Goal: Transaction & Acquisition: Purchase product/service

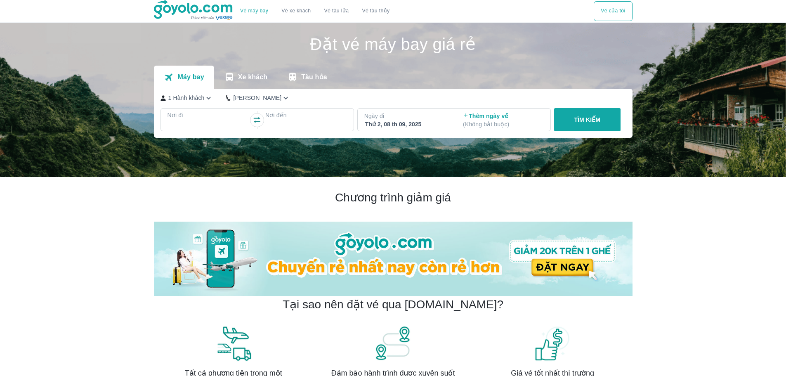
click at [412, 123] on div "Thứ 2, 08 th 09, 2025" at bounding box center [405, 124] width 80 height 8
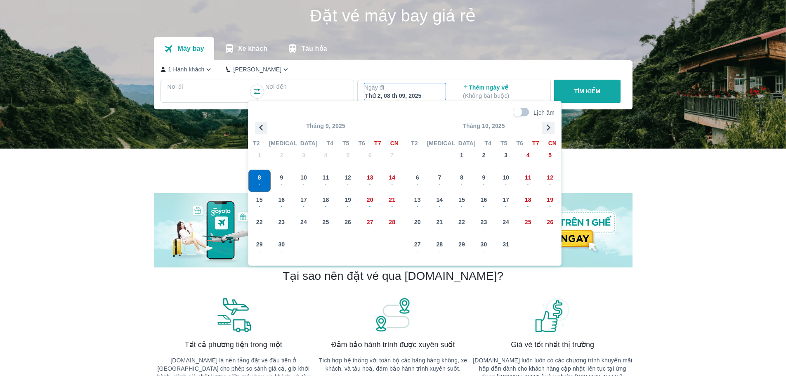
scroll to position [47, 0]
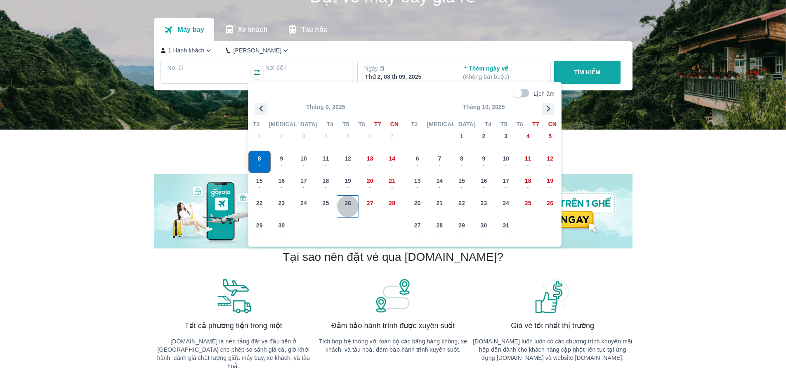
click at [352, 203] on div "26 -" at bounding box center [347, 206] width 21 height 21
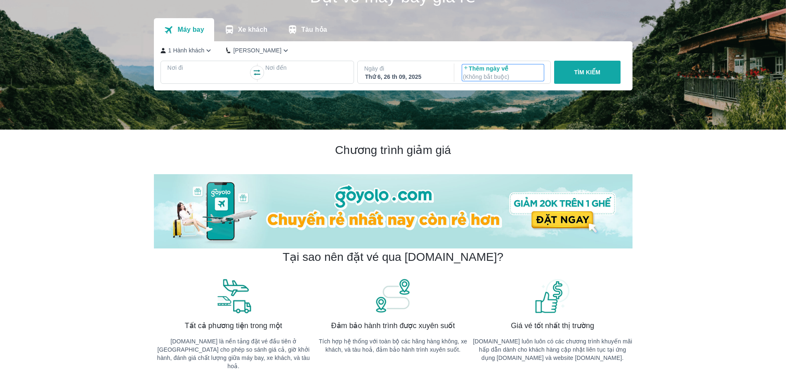
click at [485, 70] on p "Thêm ngày về ( Không bắt buộc )" at bounding box center [503, 72] width 80 height 17
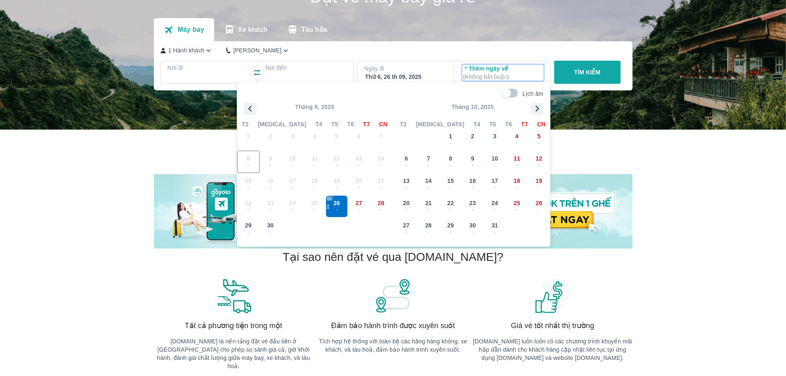
drag, startPoint x: 116, startPoint y: 154, endPoint x: 137, endPoint y: 128, distance: 34.0
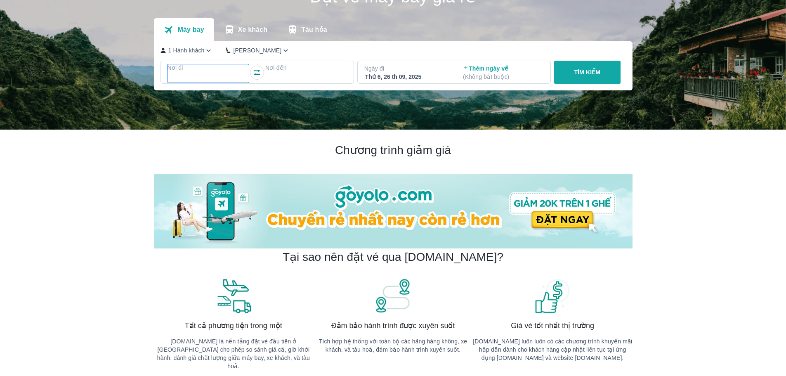
click at [190, 72] on p "Nơi đi" at bounding box center [209, 68] width 82 height 8
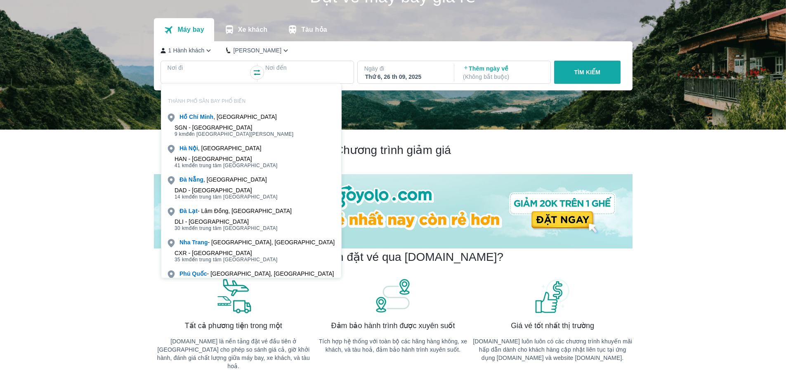
click at [204, 157] on div "HAN - [GEOGRAPHIC_DATA]" at bounding box center [226, 159] width 103 height 7
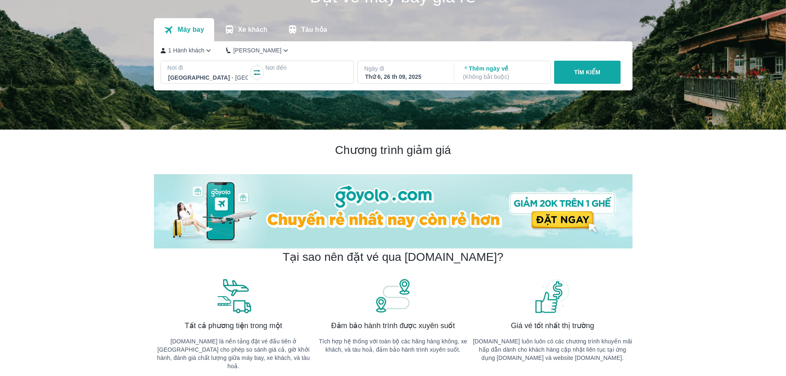
click at [287, 73] on div at bounding box center [306, 78] width 82 height 12
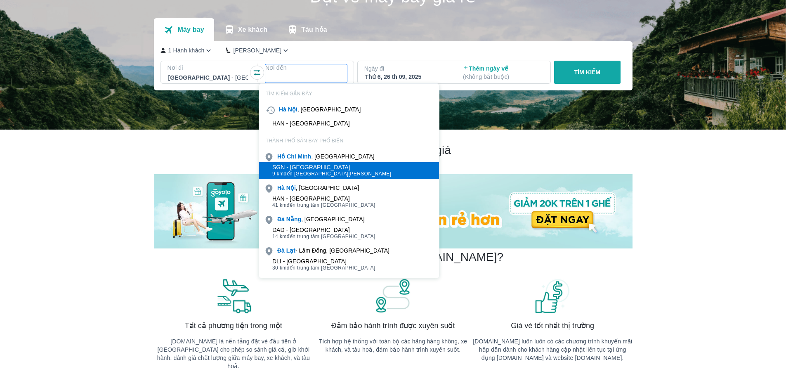
click at [304, 170] on span "9 km đến trung tâm [GEOGRAPHIC_DATA]" at bounding box center [331, 173] width 119 height 7
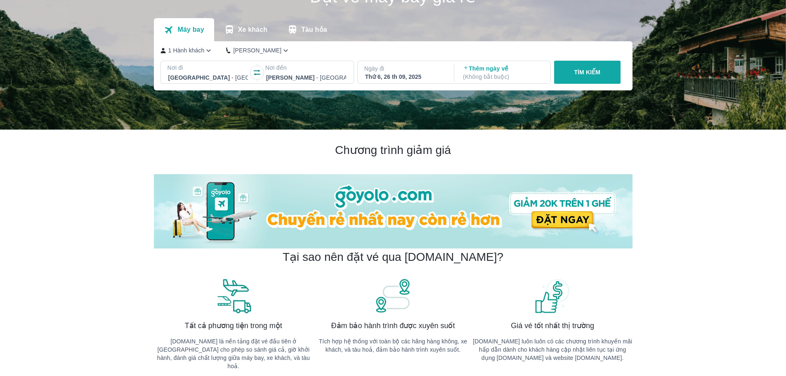
click at [500, 78] on p "( Không bắt buộc )" at bounding box center [503, 77] width 80 height 8
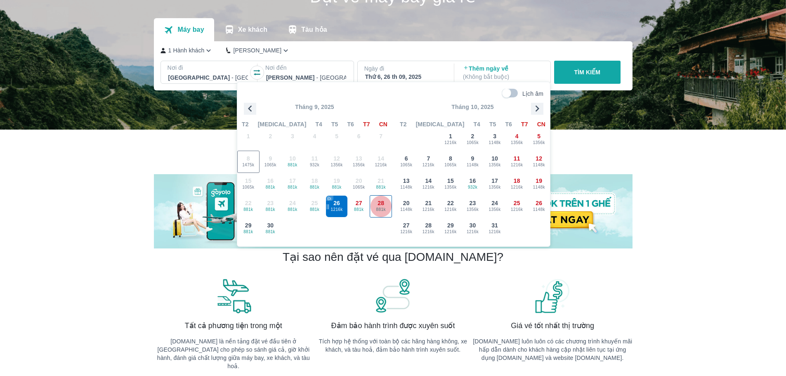
click at [379, 210] on span "881k" at bounding box center [380, 209] width 21 height 7
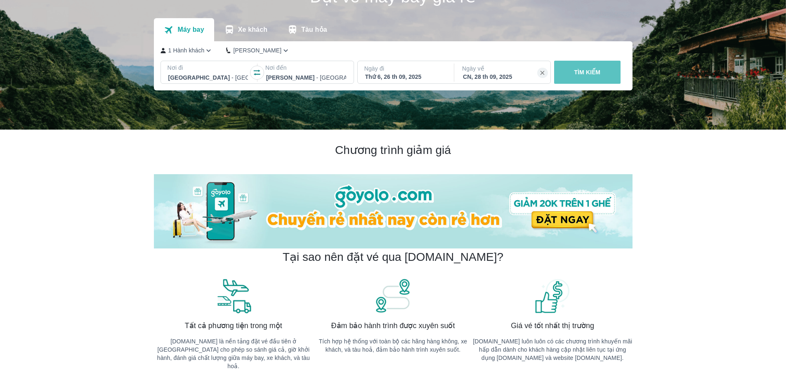
click at [593, 73] on p "TÌM KIẾM" at bounding box center [587, 72] width 26 height 8
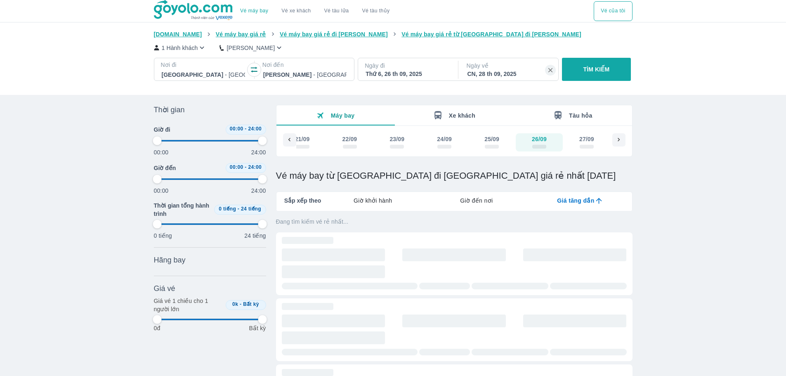
type input "97.9166666666667"
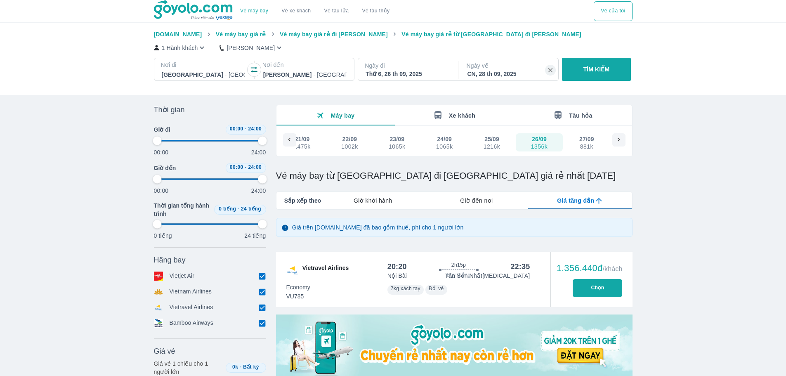
type input "97.9166666666667"
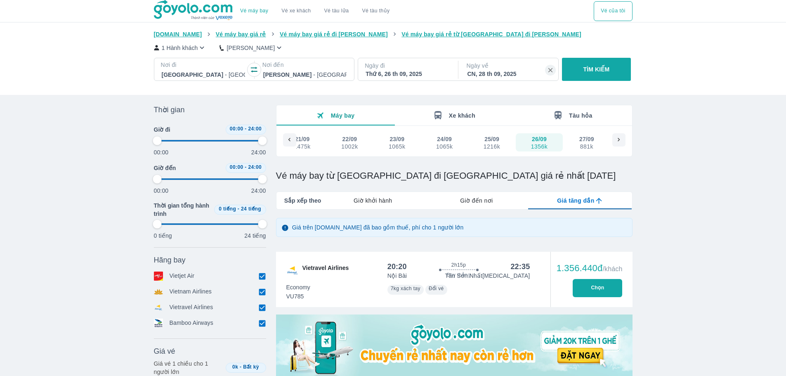
type input "97.9166666666667"
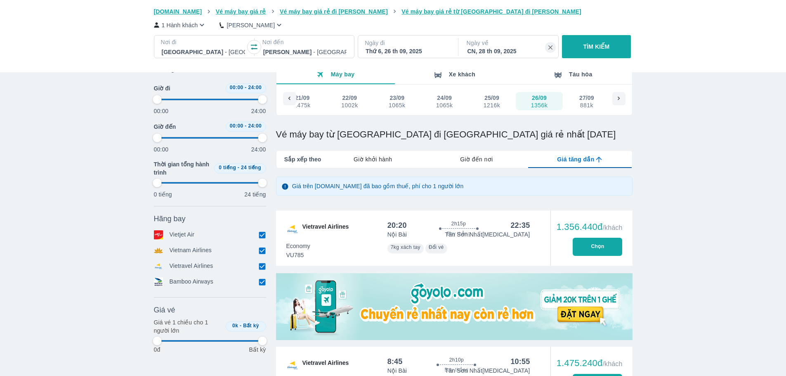
type input "97.9166666666667"
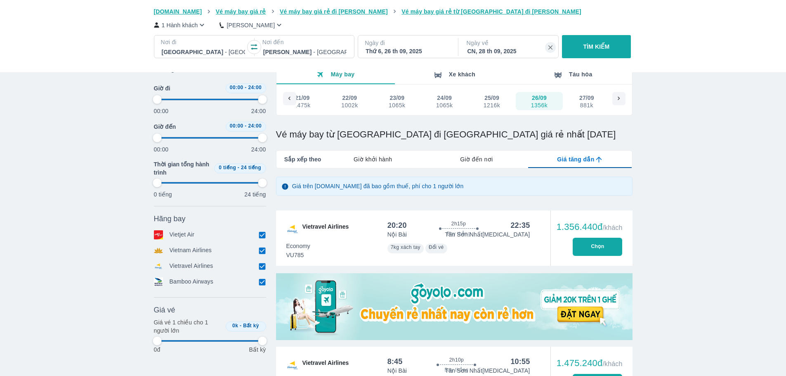
type input "97.9166666666667"
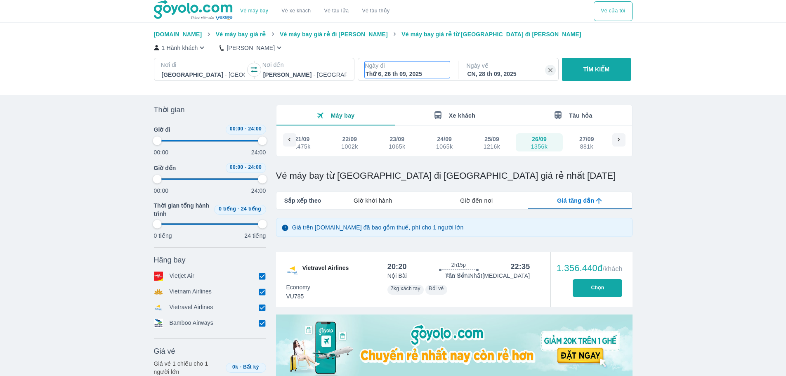
click at [409, 66] on p "Ngày đi" at bounding box center [407, 66] width 85 height 8
type input "97.9166666666667"
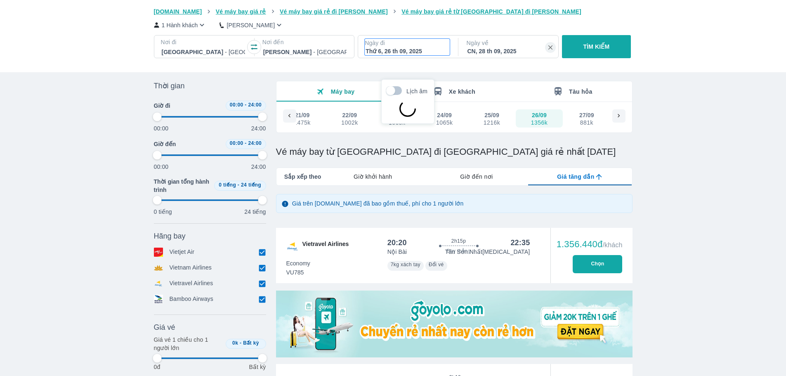
scroll to position [47, 0]
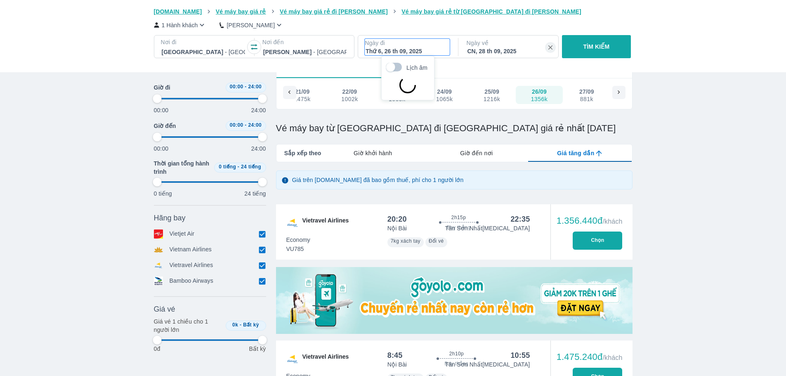
type input "97.9166666666667"
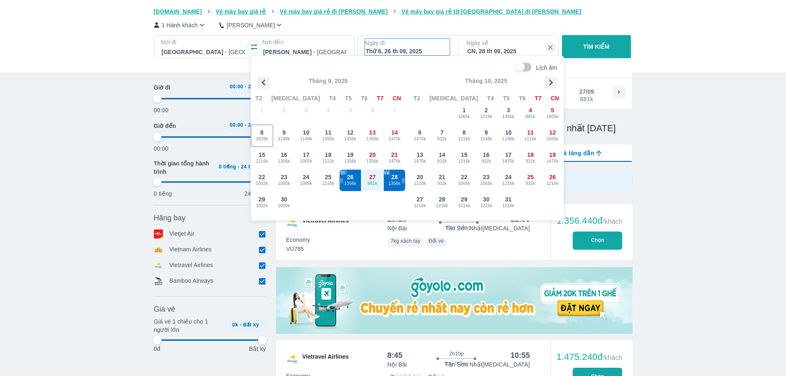
type input "97.9166666666667"
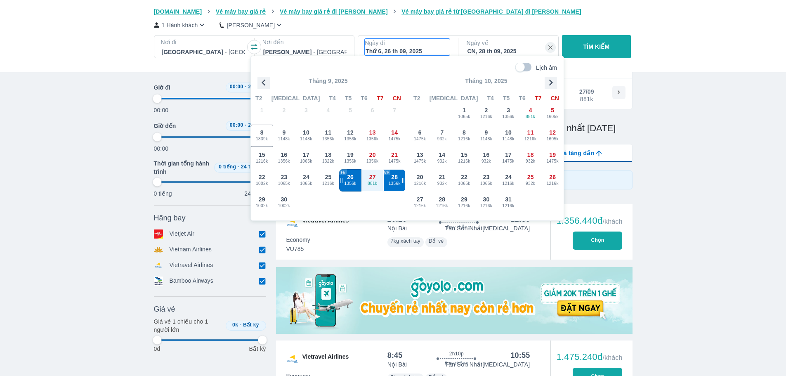
type input "97.9166666666667"
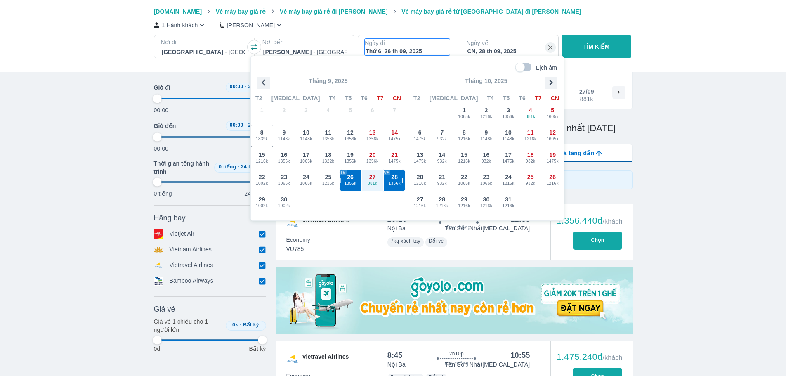
type input "97.9166666666667"
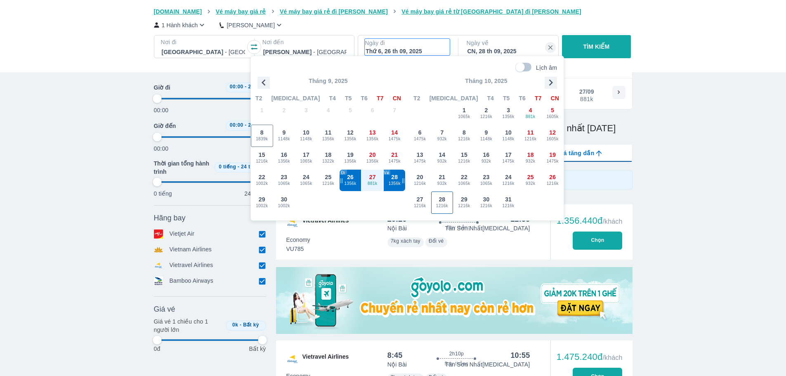
type input "97.9166666666667"
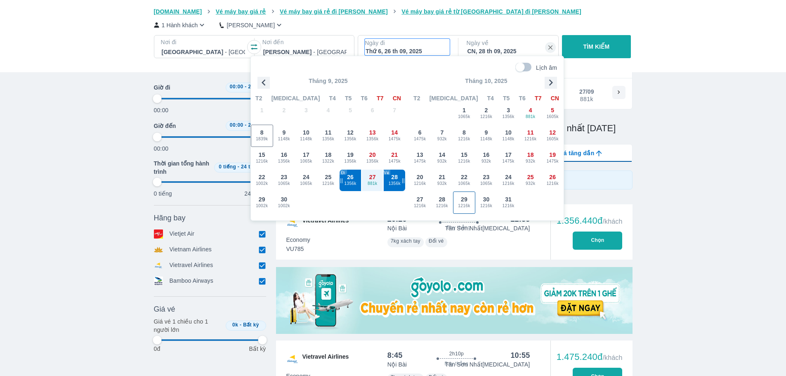
type input "97.9166666666667"
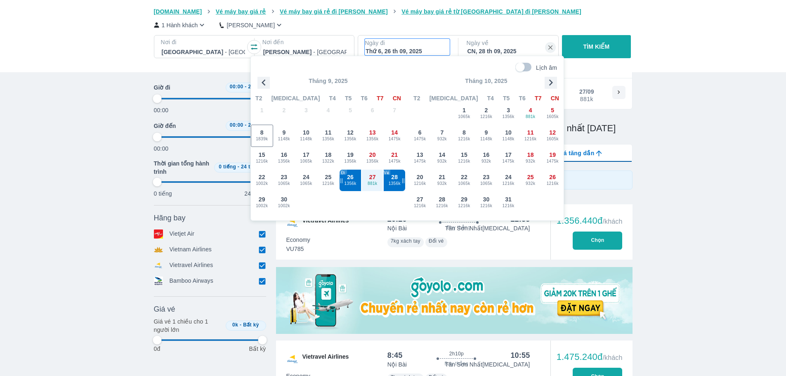
type input "97.9166666666667"
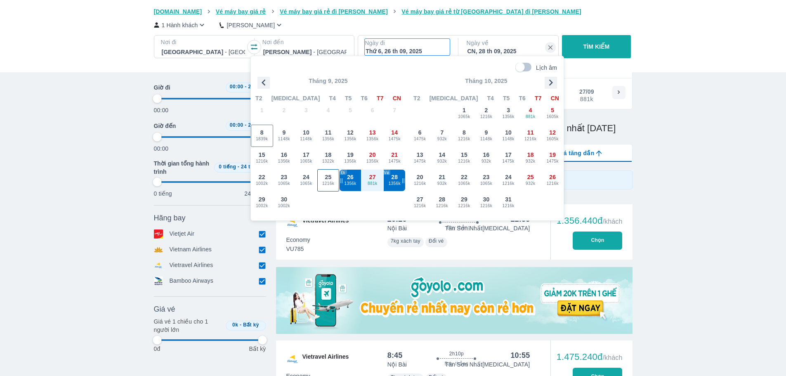
type input "97.9166666666667"
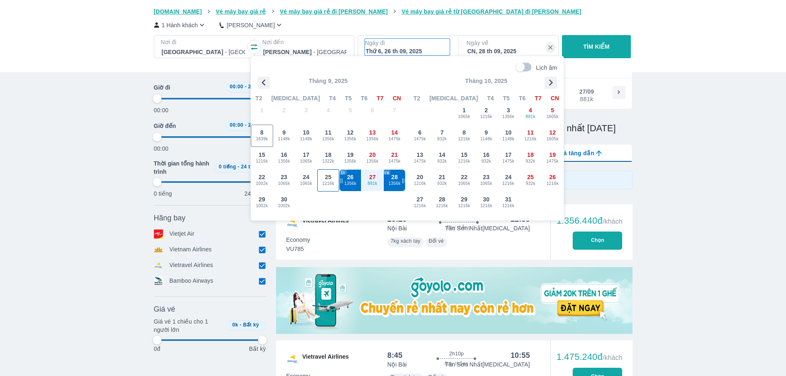
type input "97.9166666666667"
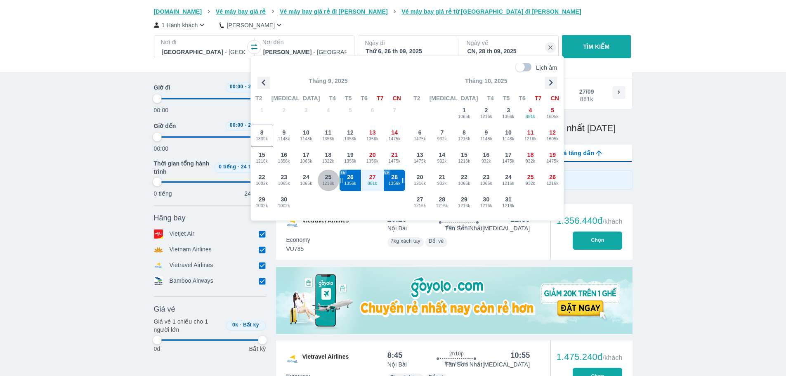
type input "97.9166666666667"
click at [322, 178] on div "25 1216k" at bounding box center [328, 180] width 21 height 21
type input "97.9166666666667"
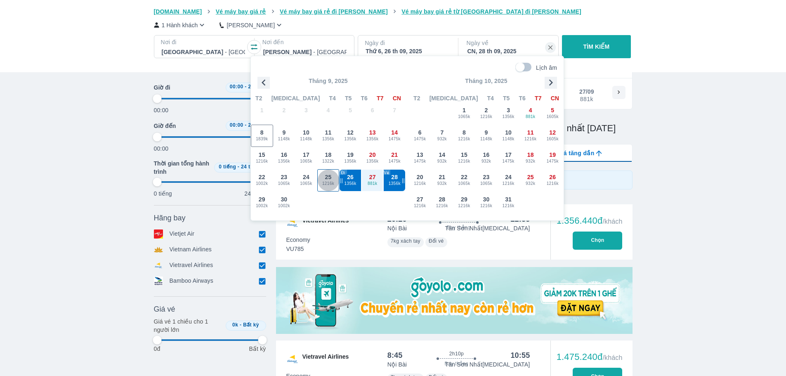
type input "97.9166666666667"
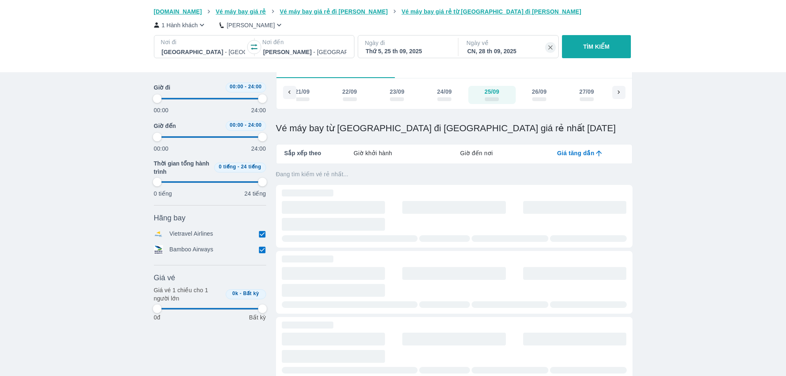
type input "97.9166666666667"
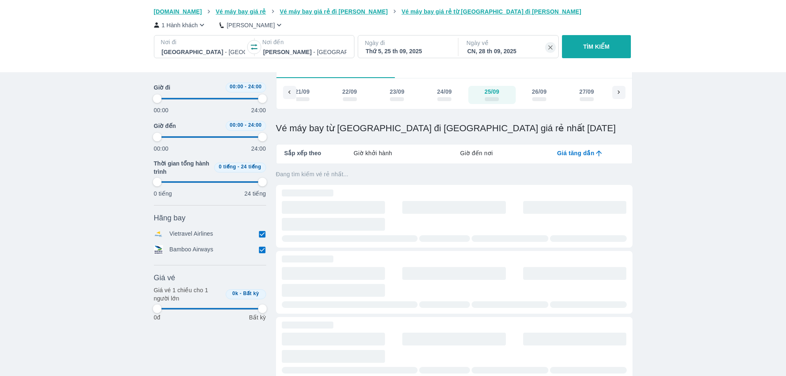
type input "97.9166666666667"
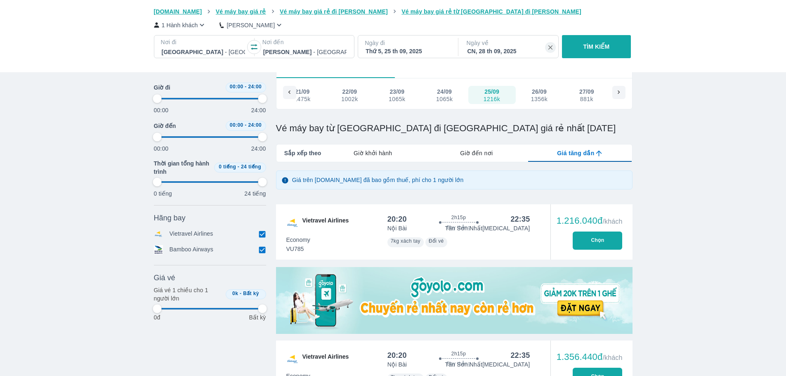
type input "97.9166666666667"
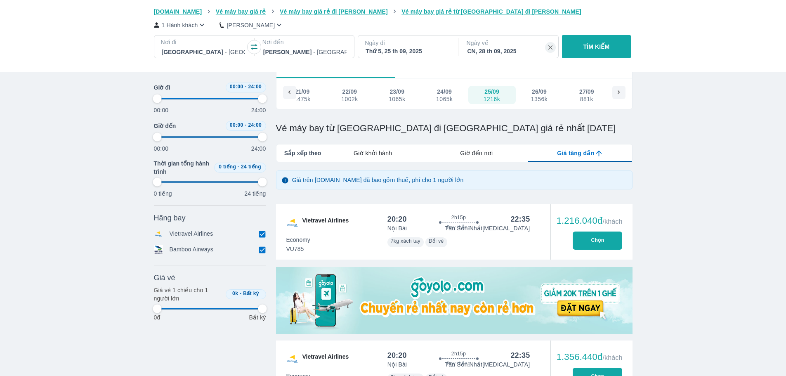
type input "97.9166666666667"
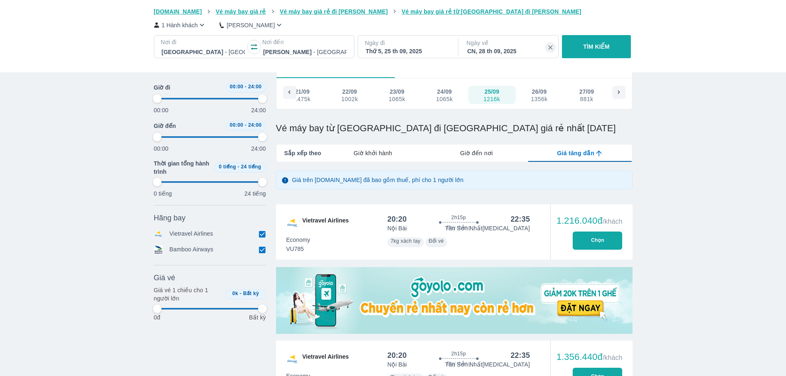
type input "97.9166666666667"
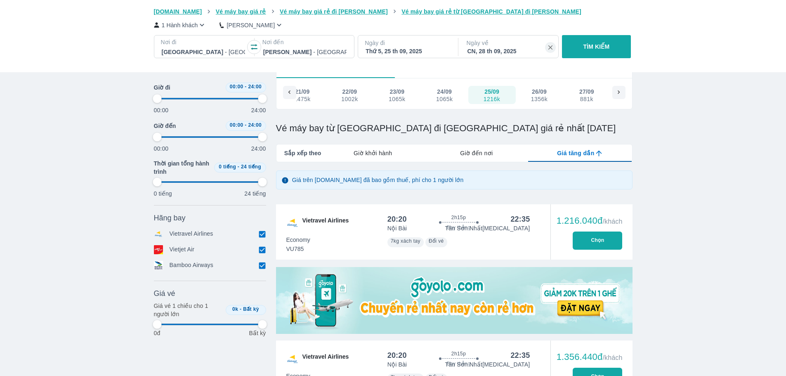
type input "97.9166666666667"
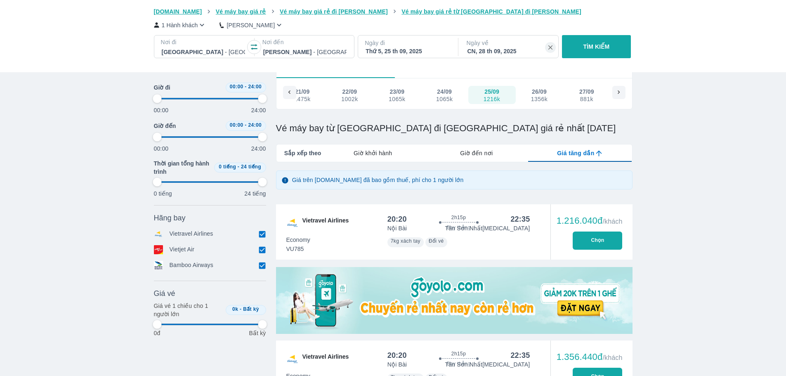
type input "97.9166666666667"
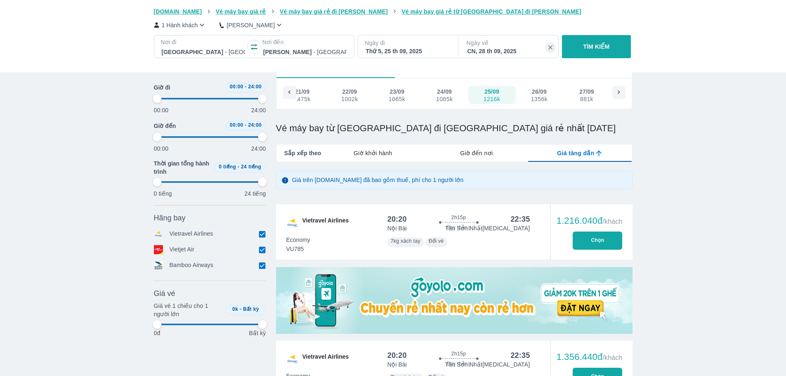
type input "97.9166666666667"
click at [597, 239] on button "Chọn" at bounding box center [598, 241] width 50 height 18
type input "97.9166666666667"
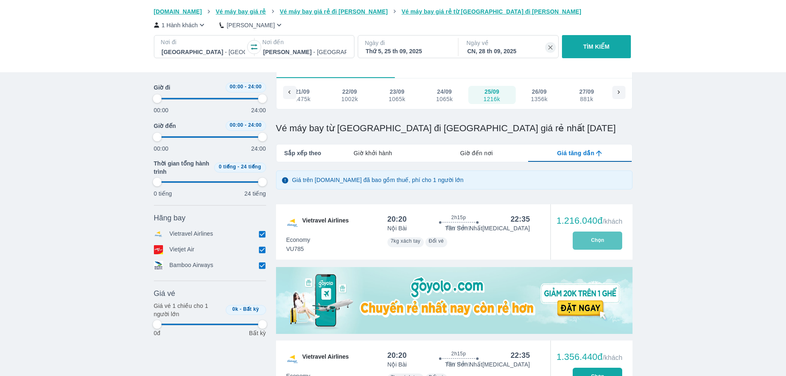
type input "97.9166666666667"
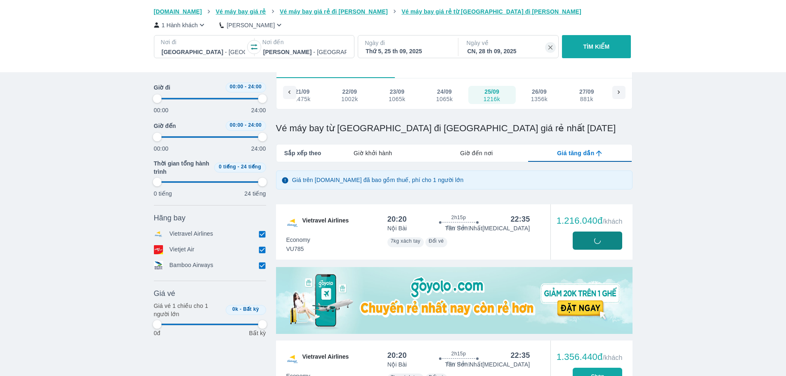
type input "97.9166666666667"
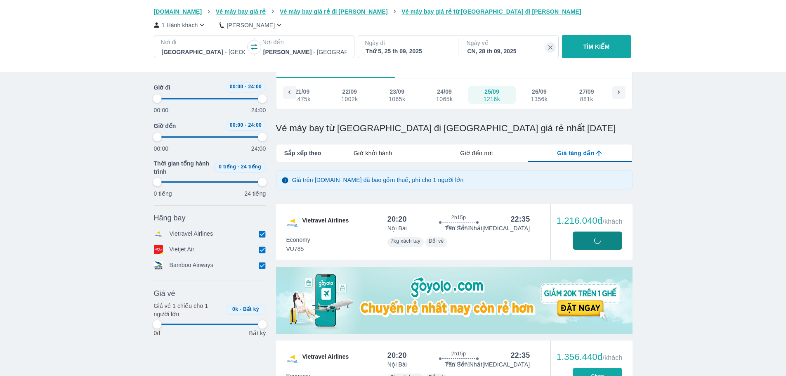
type input "97.9166666666667"
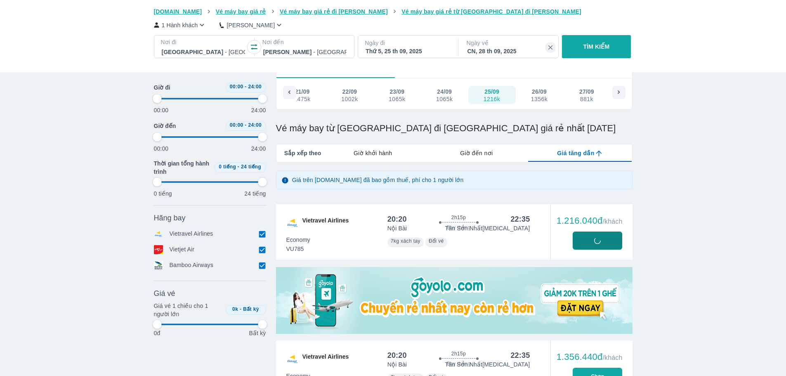
type input "97.9166666666667"
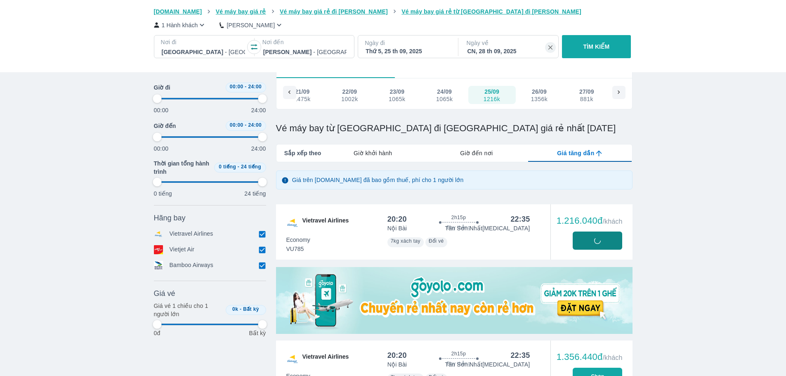
type input "97.9166666666667"
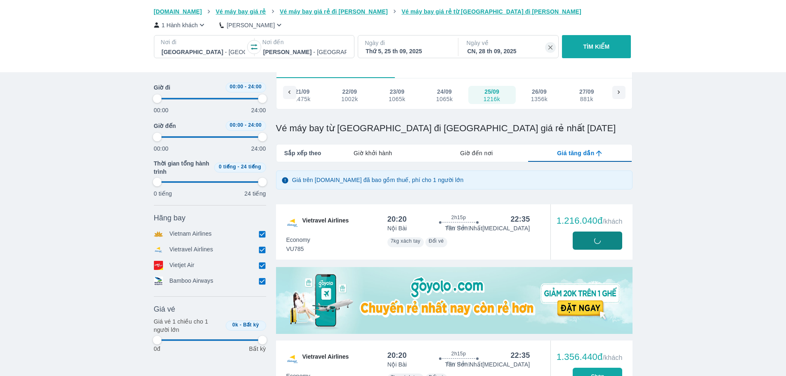
type input "97.9166666666667"
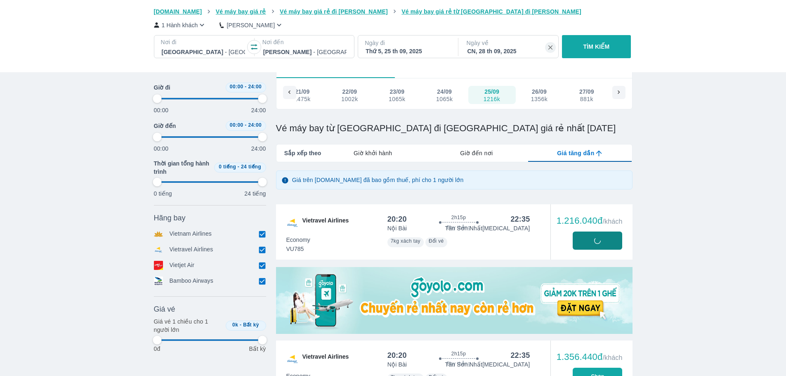
type input "97.9166666666667"
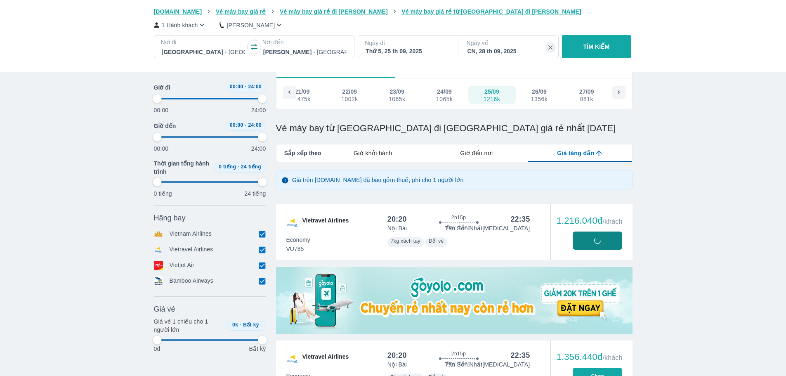
type input "97.9166666666667"
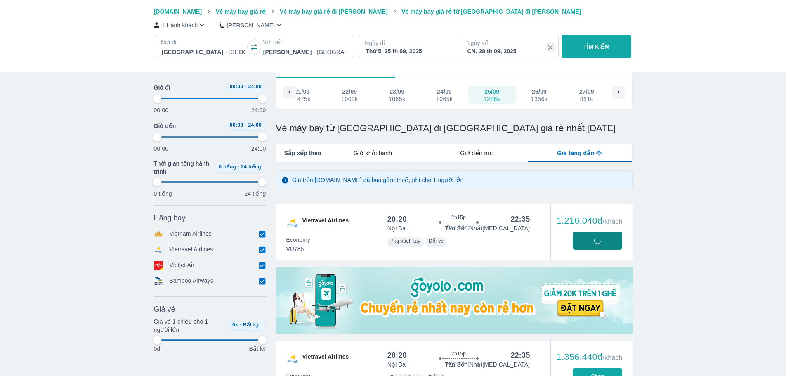
type input "97.9166666666667"
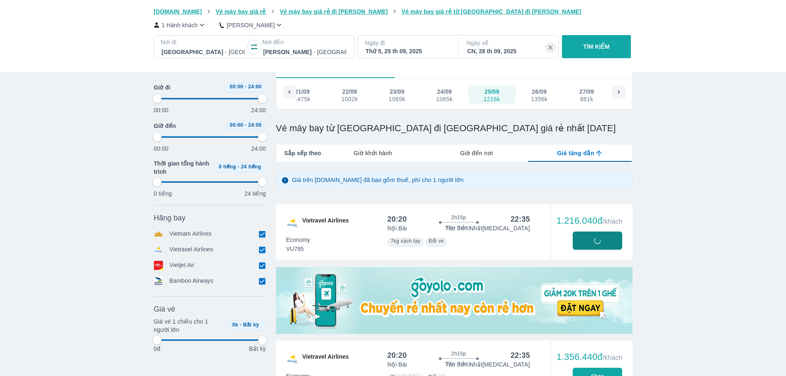
type input "97.9166666666667"
click at [423, 45] on p "Ngày đi" at bounding box center [407, 43] width 85 height 8
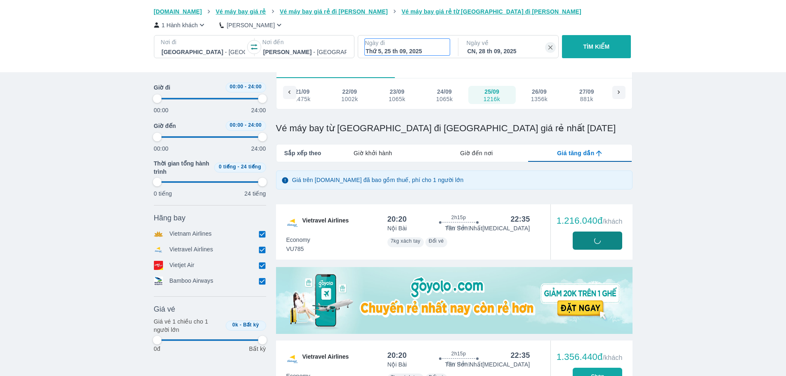
type input "97.9166666666667"
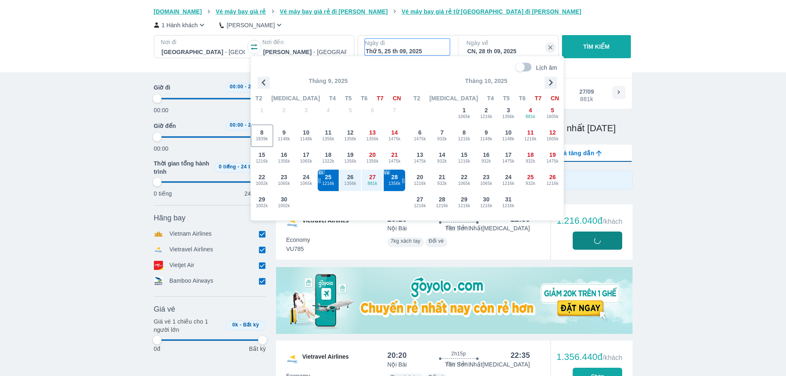
type input "97.9166666666667"
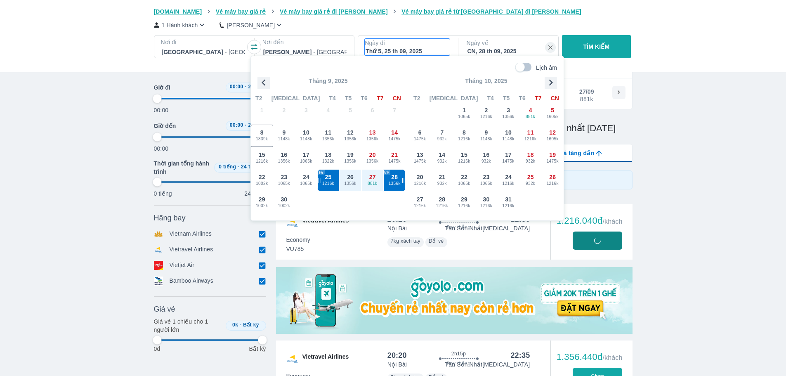
type input "97.9166666666667"
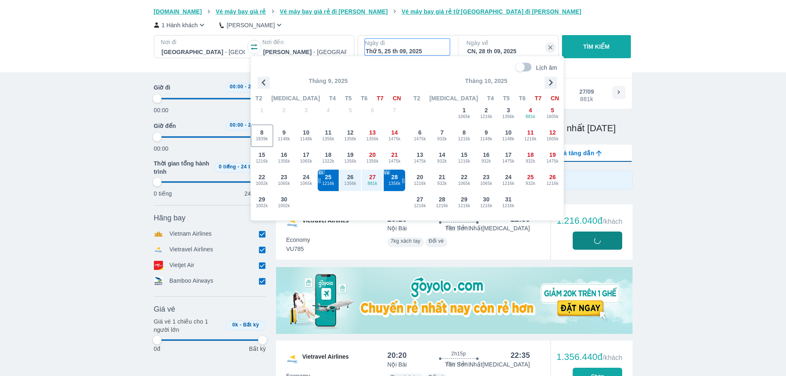
type input "97.9166666666667"
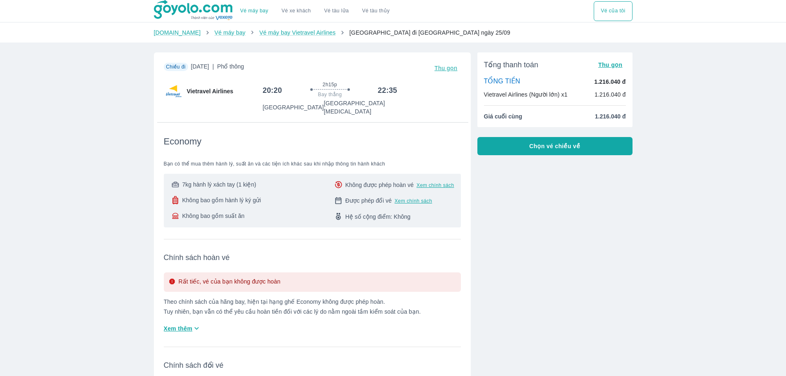
click at [547, 142] on button "Chọn vé chiều về" at bounding box center [555, 146] width 155 height 18
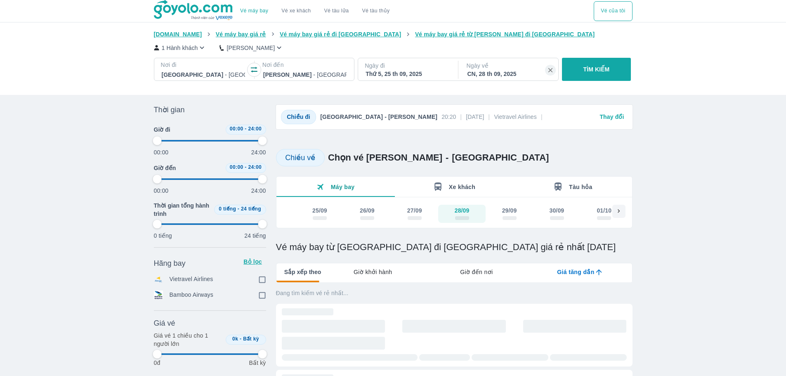
type input "97.9166666666667"
checkbox input "true"
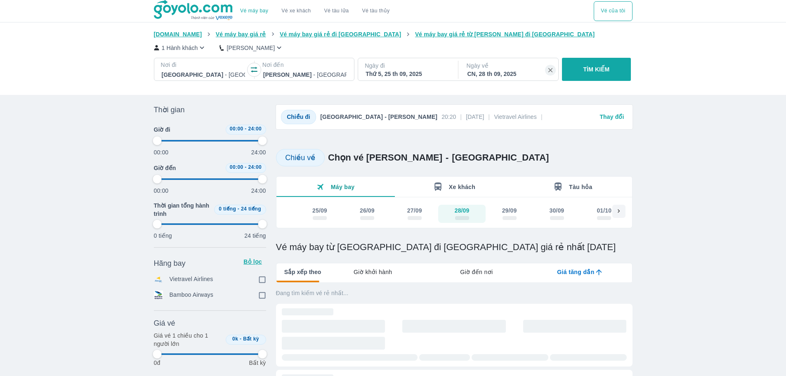
type input "97.9166666666667"
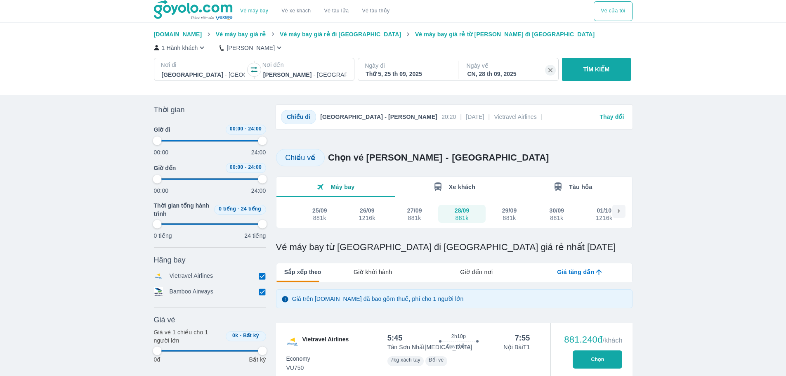
type input "97.9166666666667"
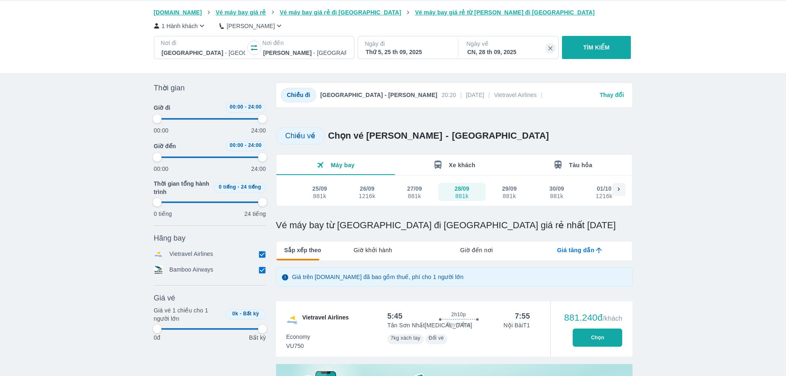
type input "97.9166666666667"
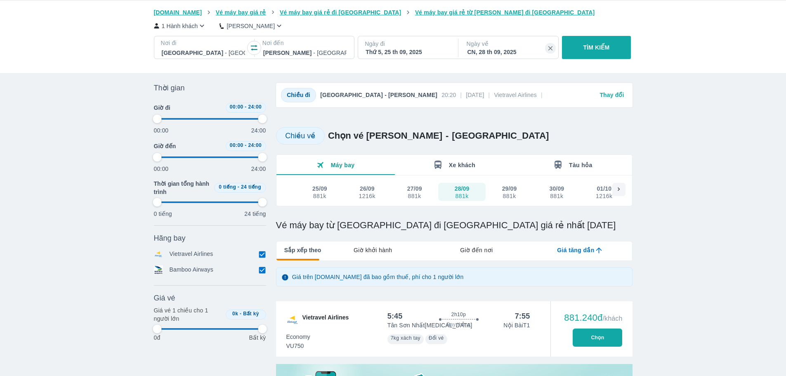
type input "97.9166666666667"
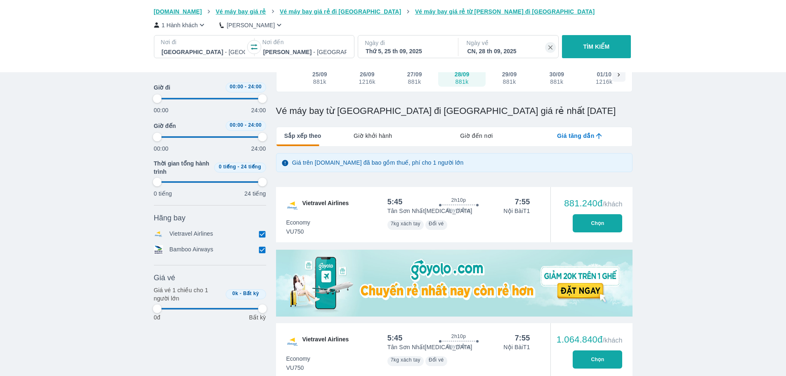
scroll to position [165, 0]
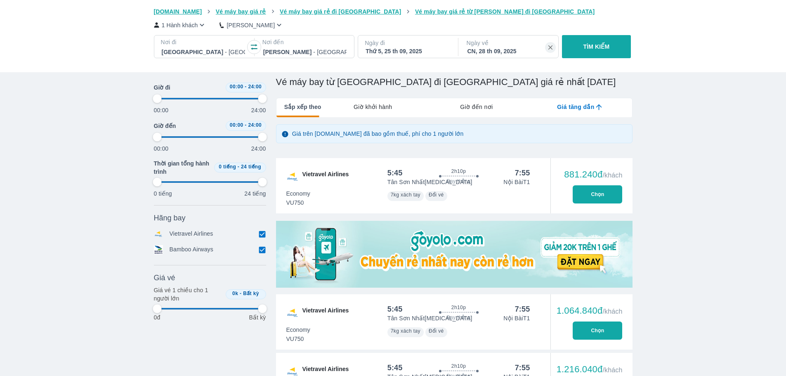
type input "97.9166666666667"
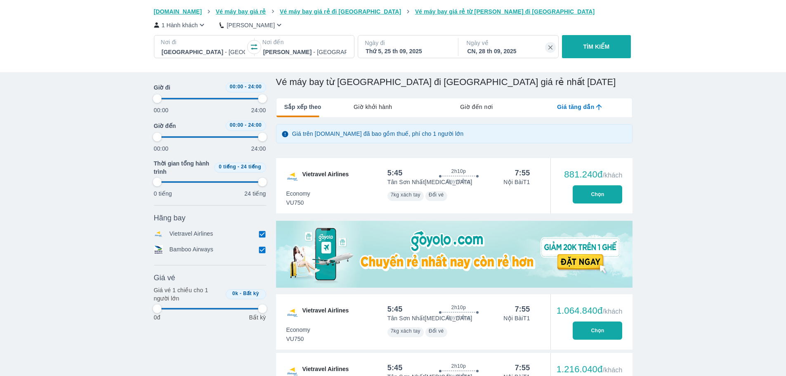
type input "97.9166666666667"
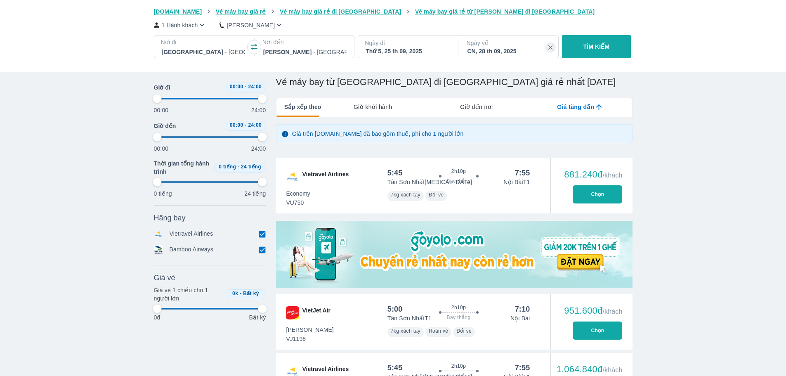
type input "97.9166666666667"
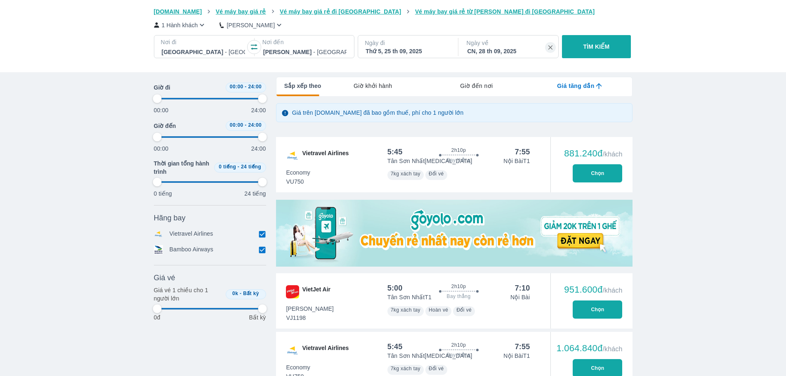
scroll to position [206, 0]
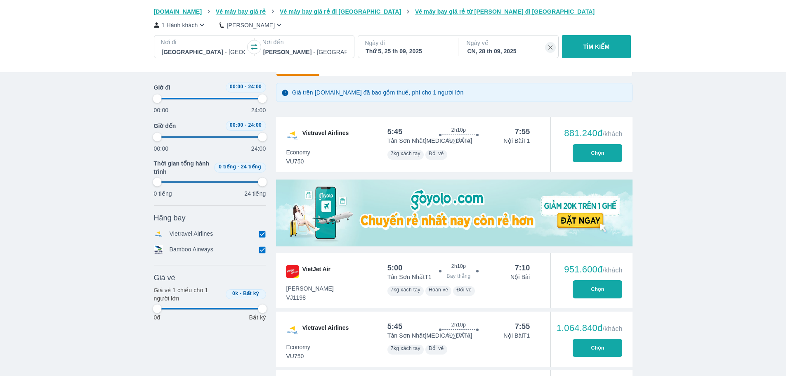
type input "97.9166666666667"
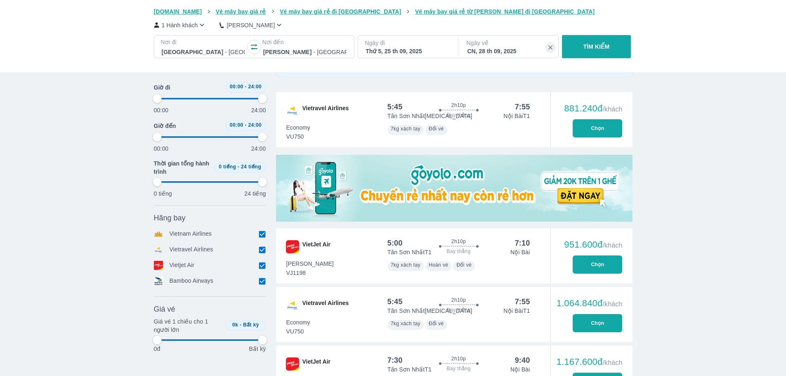
scroll to position [207, 0]
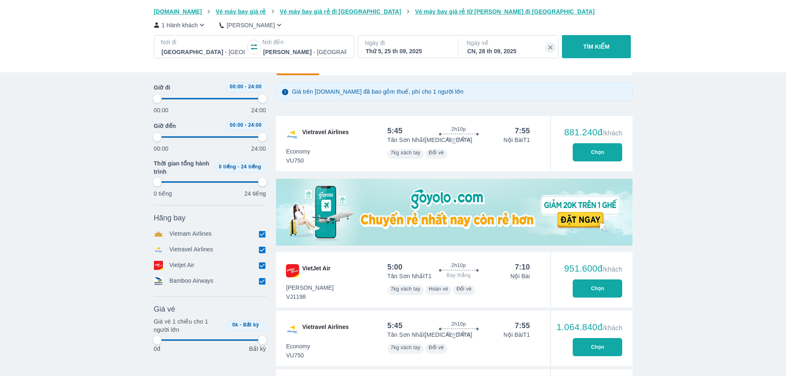
click at [488, 47] on p "Ngày về" at bounding box center [509, 43] width 85 height 8
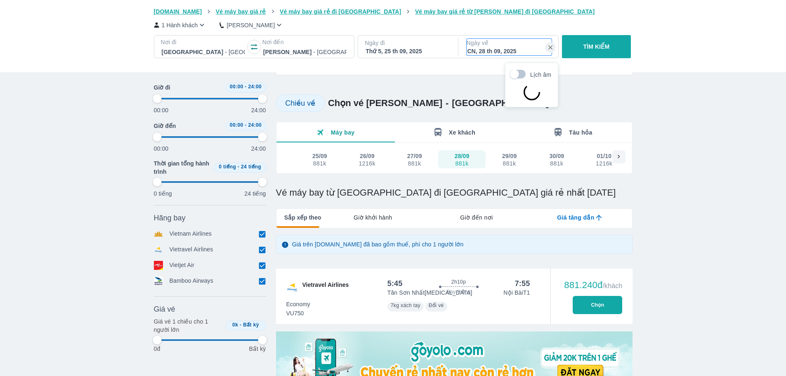
scroll to position [47, 0]
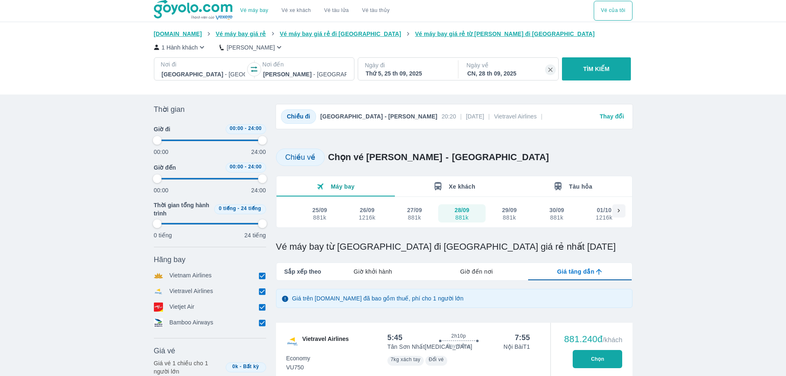
scroll to position [0, 0]
click at [413, 71] on div "Thứ 5, 25 th 09, 2025" at bounding box center [407, 74] width 83 height 8
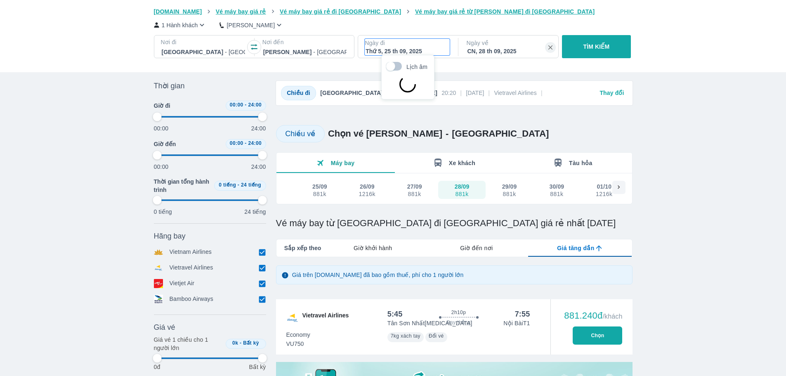
scroll to position [47, 0]
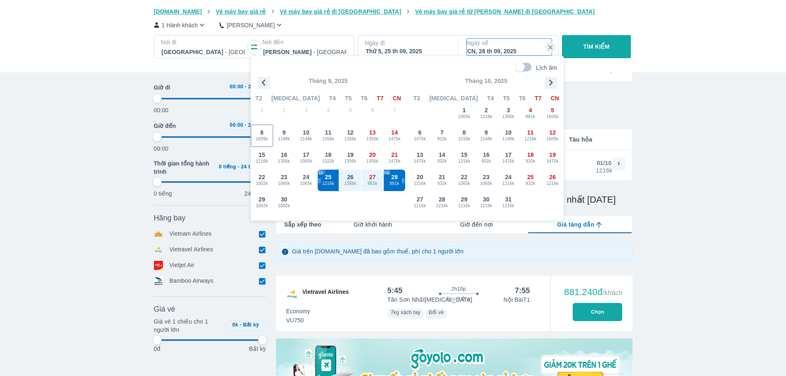
click at [511, 39] on p "Ngày về" at bounding box center [509, 43] width 85 height 8
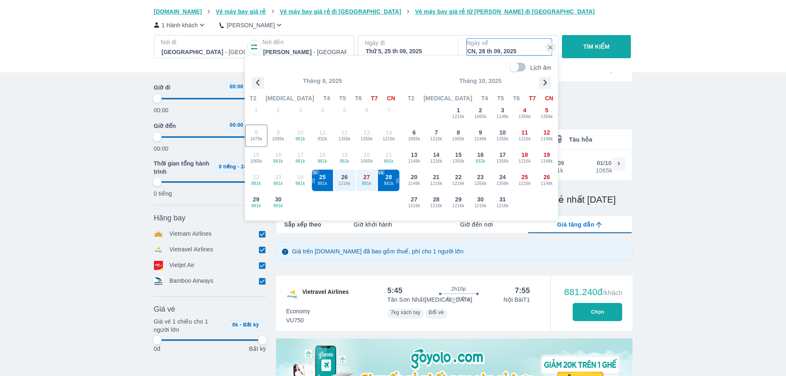
click at [386, 54] on div "Thứ 5, 25 th 09, 2025" at bounding box center [407, 51] width 83 height 8
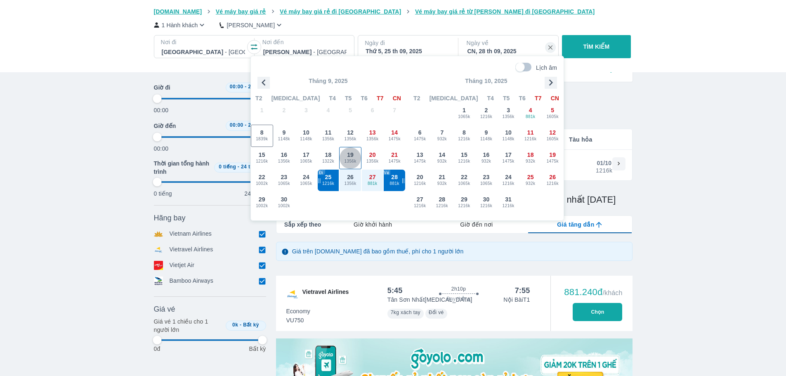
click at [358, 152] on div "19 1356k" at bounding box center [350, 157] width 21 height 21
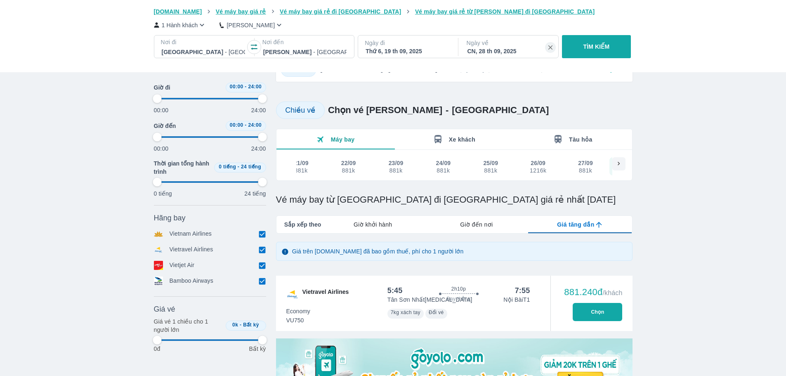
scroll to position [0, 158]
click at [488, 47] on p "Ngày về" at bounding box center [509, 43] width 85 height 8
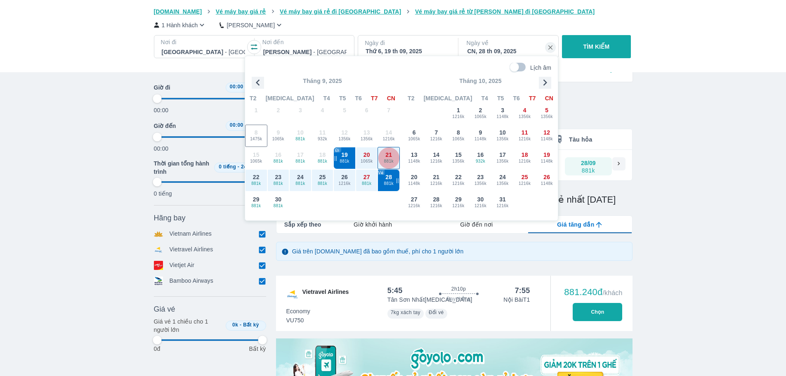
click at [398, 156] on div "21 881k" at bounding box center [388, 157] width 21 height 21
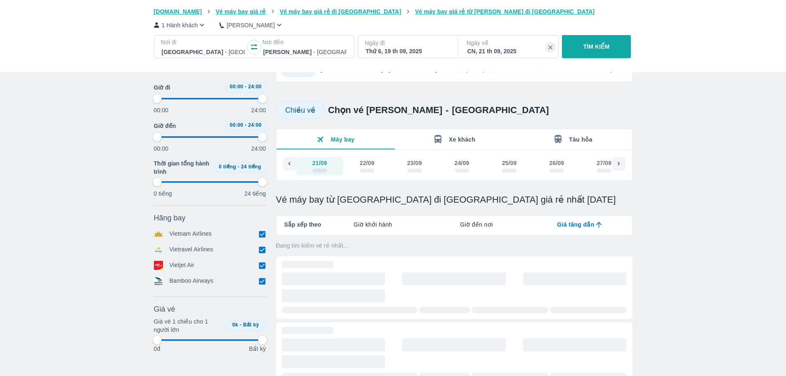
scroll to position [0, 95]
click at [425, 47] on p "Ngày đi" at bounding box center [407, 43] width 85 height 8
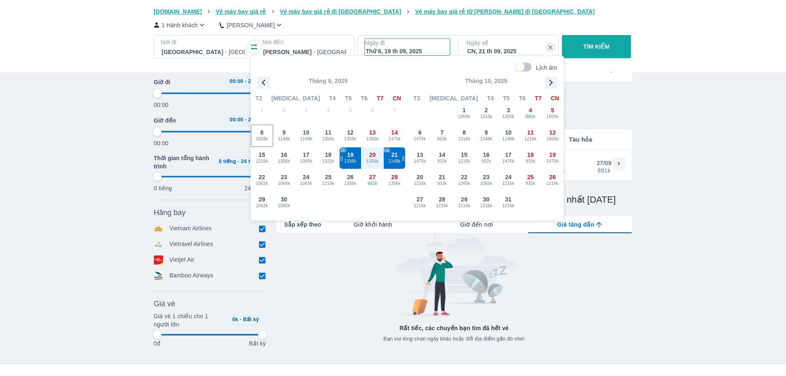
click at [710, 132] on div "Vé máy bay Vé xe khách Vé tàu lửa Vé tàu thủy Vé của tôi [DOMAIN_NAME] Vé máy b…" at bounding box center [393, 229] width 786 height 553
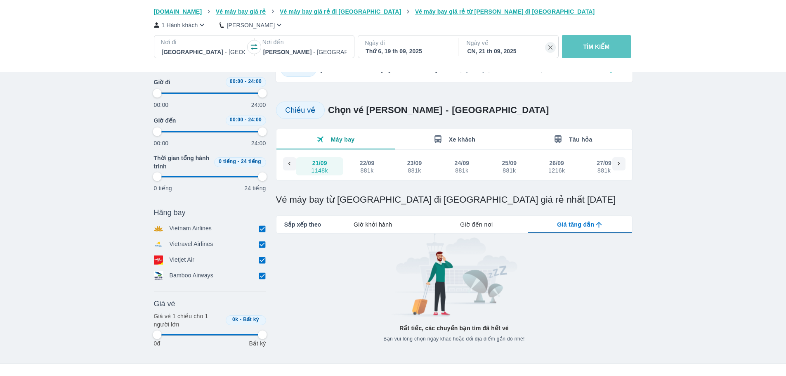
click at [599, 49] on p "TÌM KIẾM" at bounding box center [597, 47] width 26 height 8
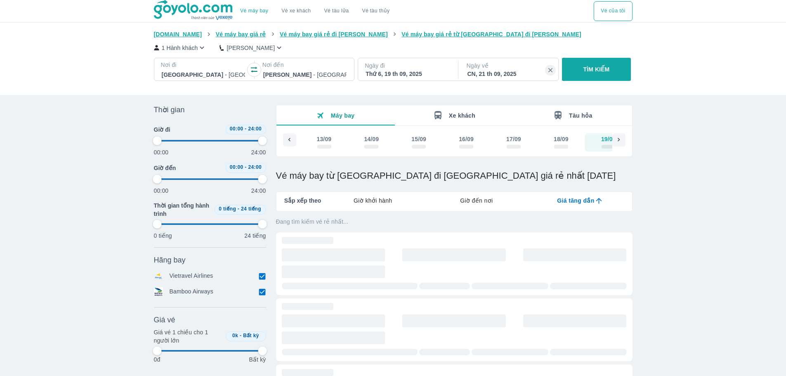
scroll to position [0, 253]
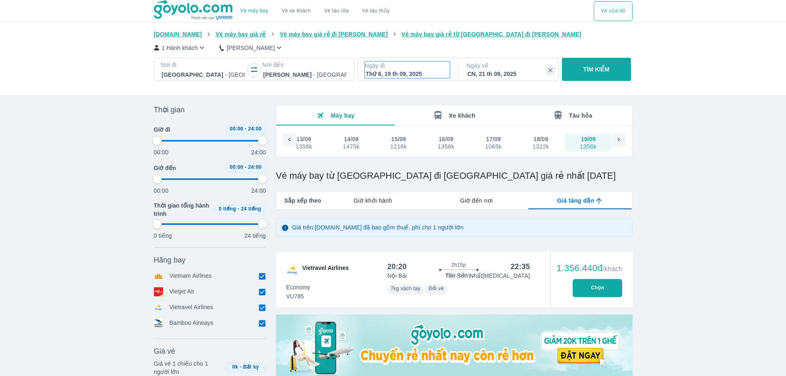
click at [404, 71] on div "Thứ 6, 19 th 09, 2025" at bounding box center [407, 74] width 83 height 8
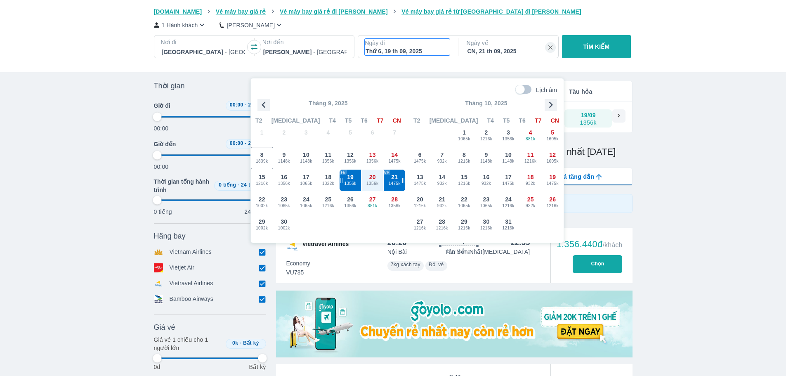
scroll to position [47, 0]
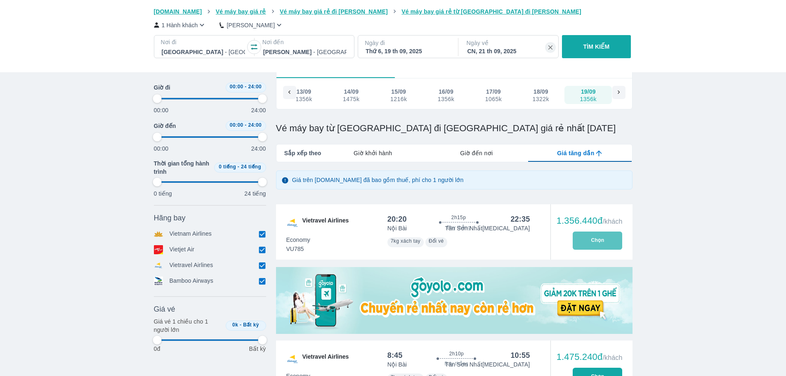
click at [611, 239] on button "Chọn" at bounding box center [598, 241] width 50 height 18
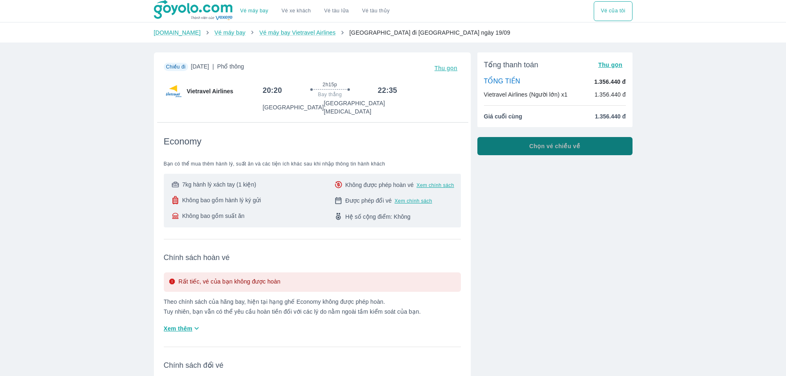
click at [549, 140] on button "Chọn vé chiều về" at bounding box center [555, 146] width 155 height 18
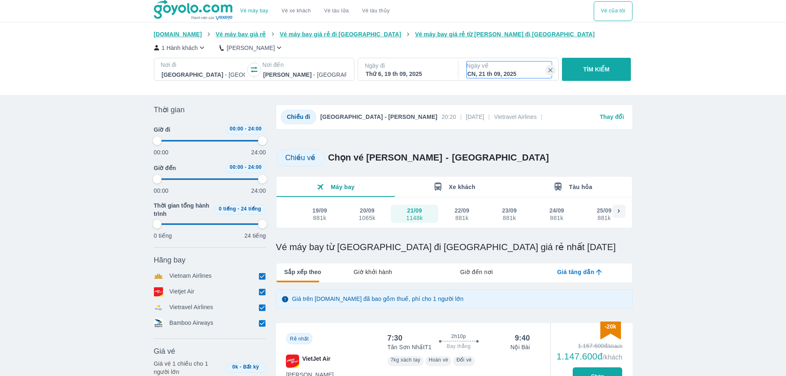
click at [493, 70] on p "Ngày về" at bounding box center [509, 66] width 85 height 8
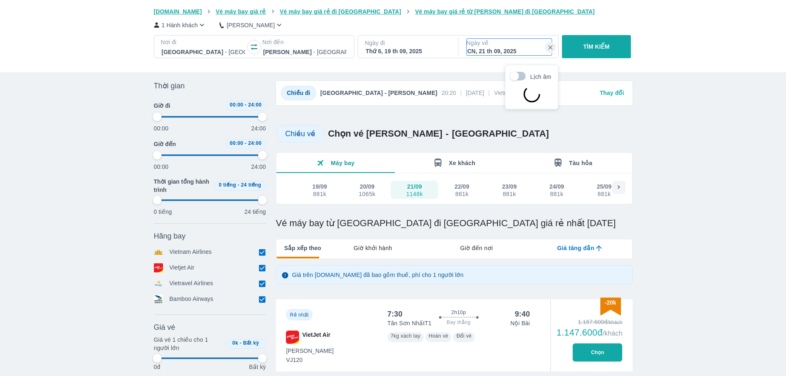
scroll to position [47, 0]
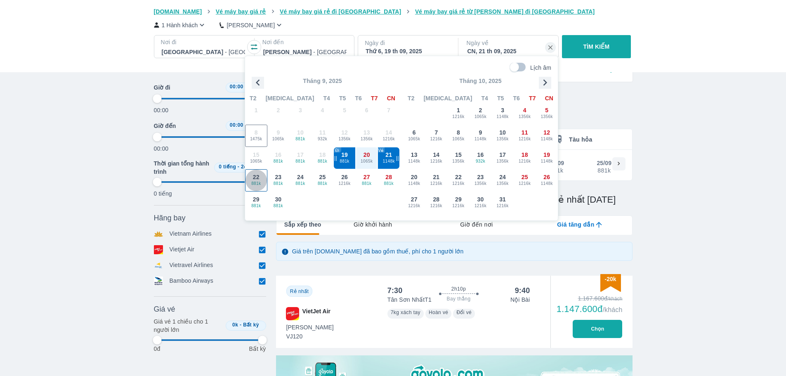
click at [260, 180] on span "881k" at bounding box center [256, 183] width 21 height 7
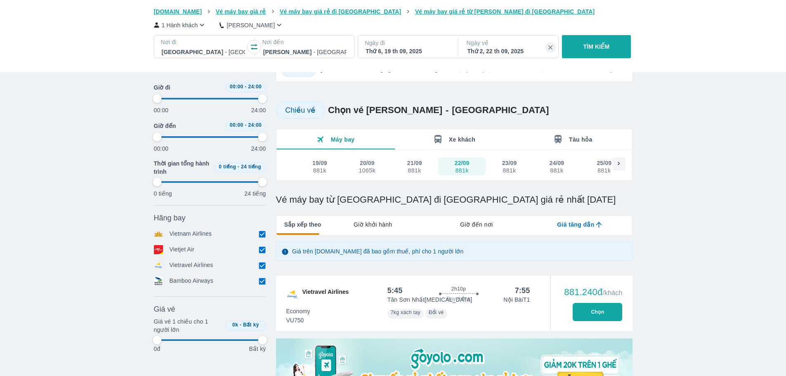
click at [483, 44] on p "Ngày về" at bounding box center [509, 43] width 85 height 8
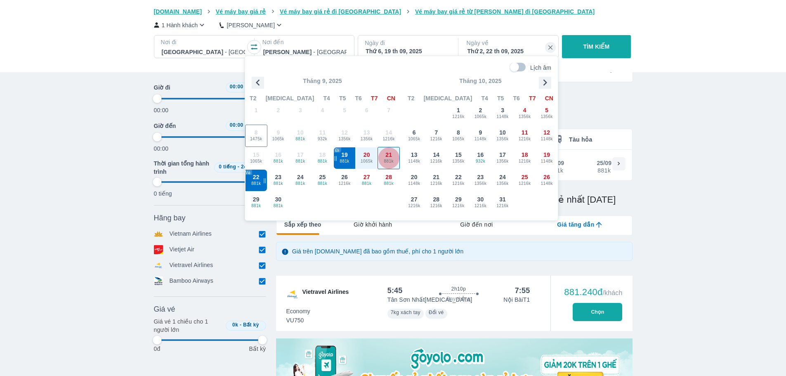
click at [391, 154] on span "21" at bounding box center [389, 155] width 7 height 8
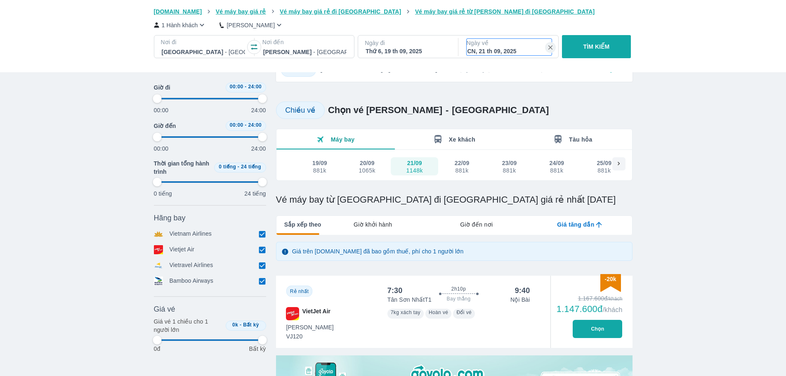
click at [513, 49] on div "CN, 21 th 09, 2025" at bounding box center [509, 51] width 83 height 8
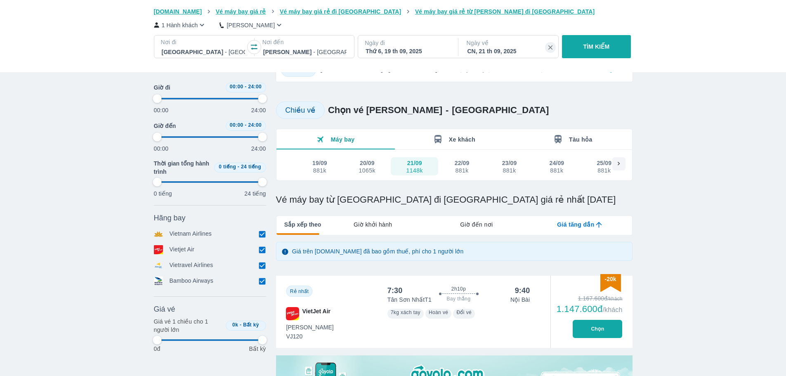
click at [511, 40] on p "Ngày về" at bounding box center [509, 43] width 85 height 8
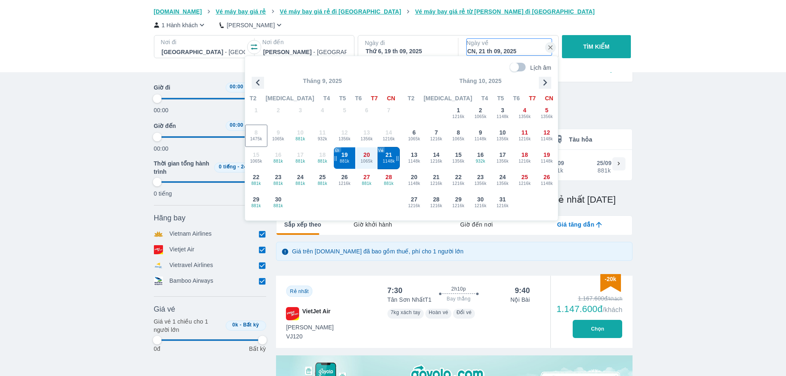
click at [393, 156] on div "21 1148k" at bounding box center [388, 157] width 21 height 21
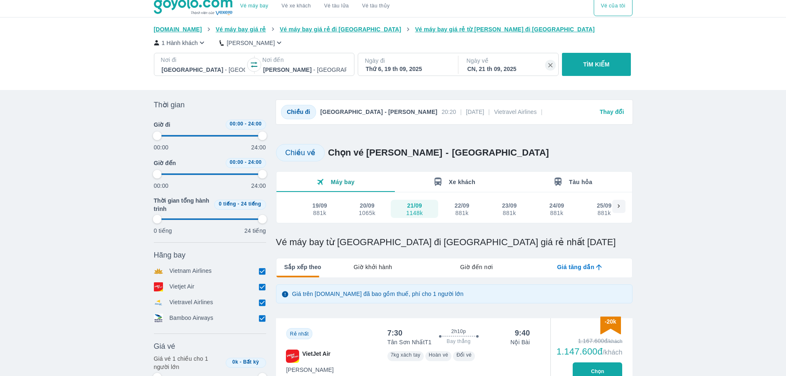
scroll to position [0, 0]
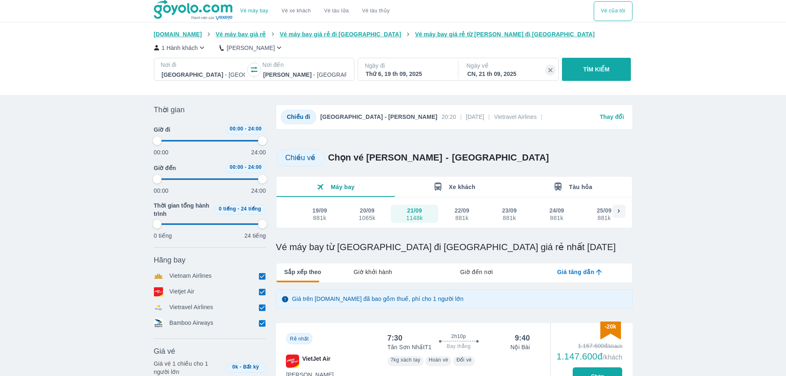
click at [480, 69] on p "Ngày về" at bounding box center [509, 66] width 85 height 8
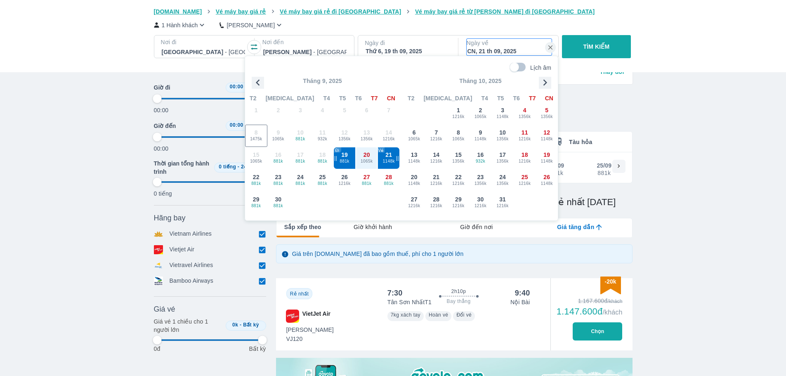
scroll to position [47, 0]
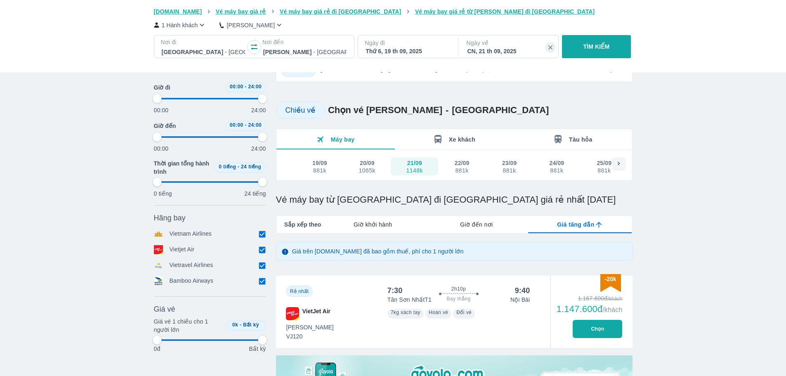
click at [413, 54] on div "Thứ 6, 19 th 09, 2025" at bounding box center [407, 51] width 83 height 8
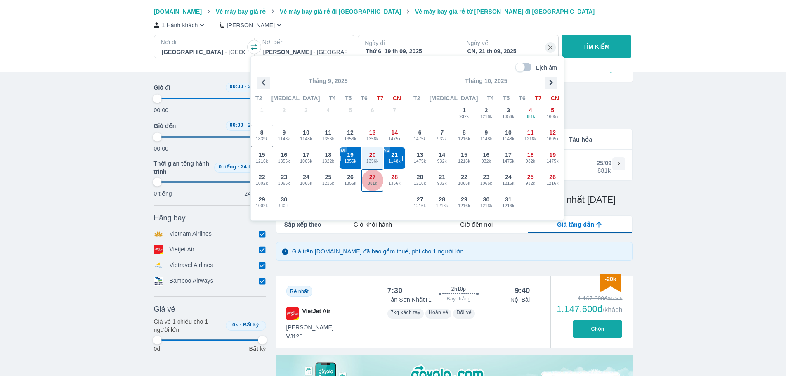
click at [377, 181] on span "881k" at bounding box center [372, 183] width 21 height 7
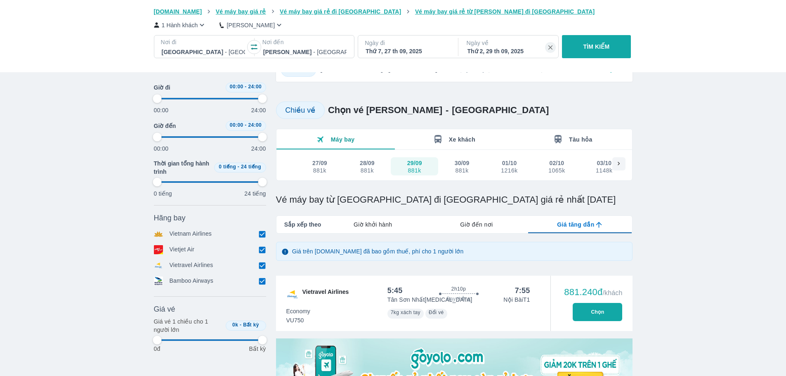
click at [402, 38] on div "Ngày đi Thứ 7, 27 th 09, 2025" at bounding box center [407, 46] width 98 height 23
click at [412, 46] on p "Ngày đi" at bounding box center [407, 43] width 85 height 8
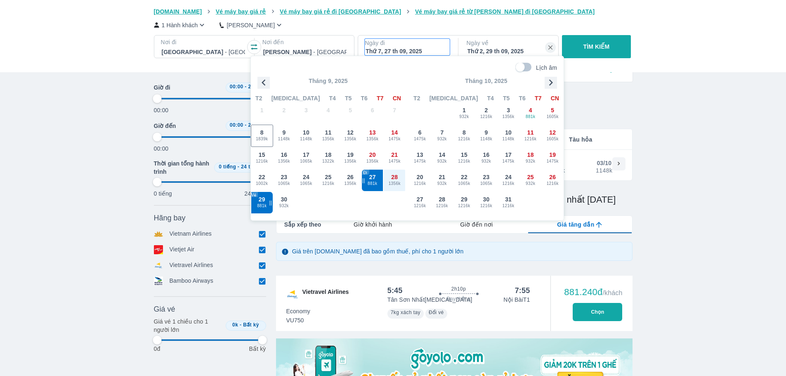
click at [508, 47] on p "Ngày về" at bounding box center [509, 43] width 85 height 8
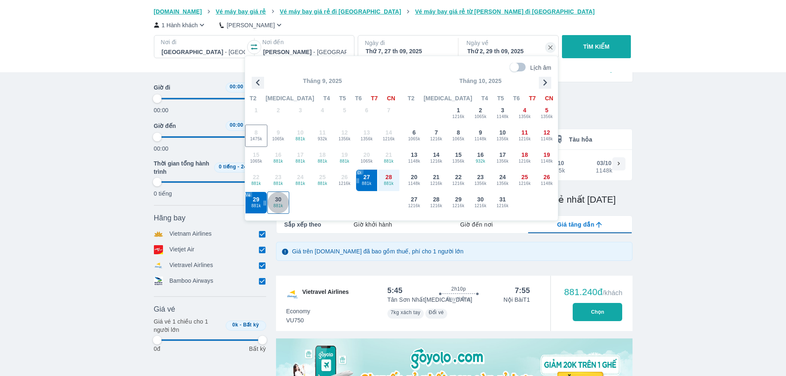
click at [279, 205] on span "881k" at bounding box center [278, 206] width 21 height 7
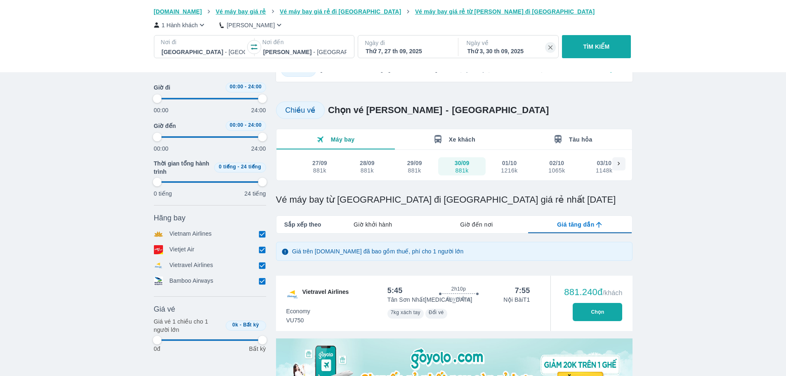
click at [500, 54] on div "Thứ 3, 30 th 09, 2025" at bounding box center [509, 51] width 83 height 8
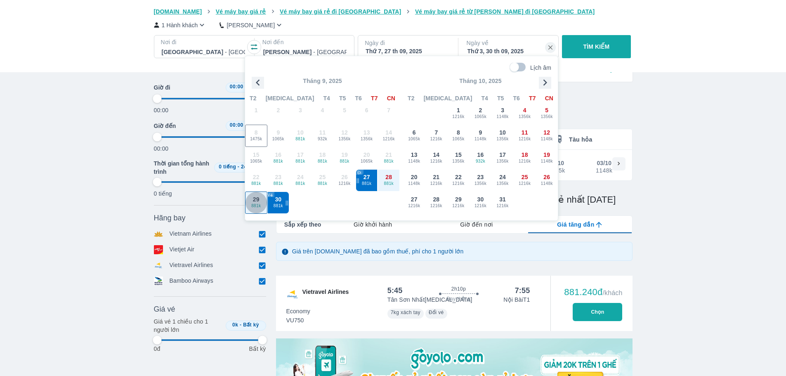
click at [253, 205] on span "881k" at bounding box center [256, 206] width 21 height 7
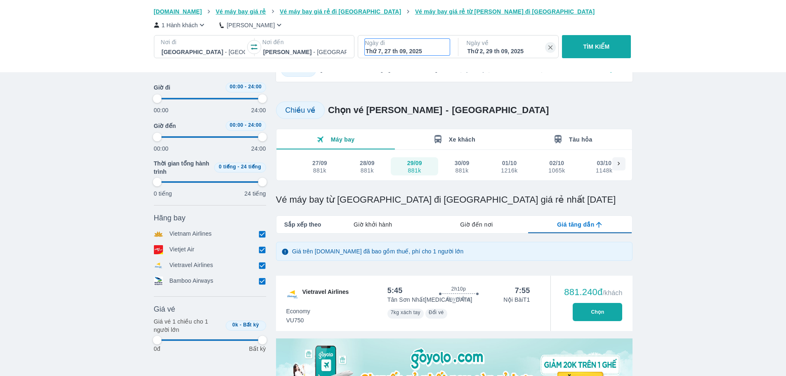
click at [417, 51] on div "Thứ 7, 27 th 09, 2025" at bounding box center [407, 51] width 83 height 8
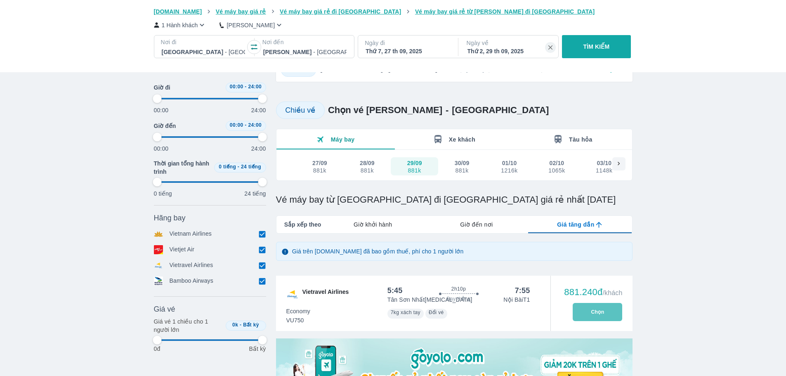
click at [589, 312] on button "Chọn" at bounding box center [598, 312] width 50 height 18
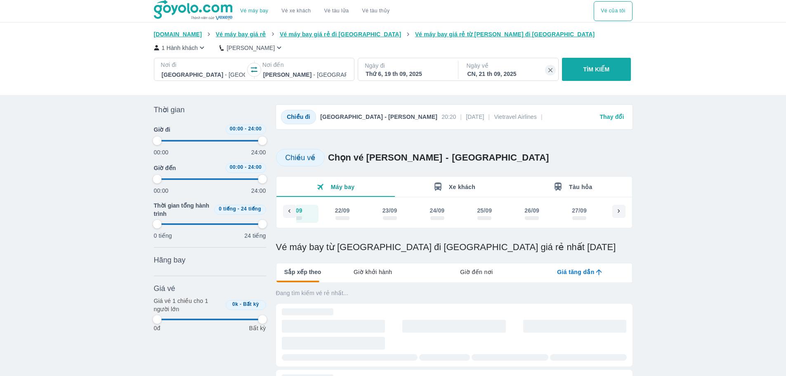
scroll to position [0, 95]
click at [436, 68] on p "Ngày đi" at bounding box center [407, 66] width 85 height 8
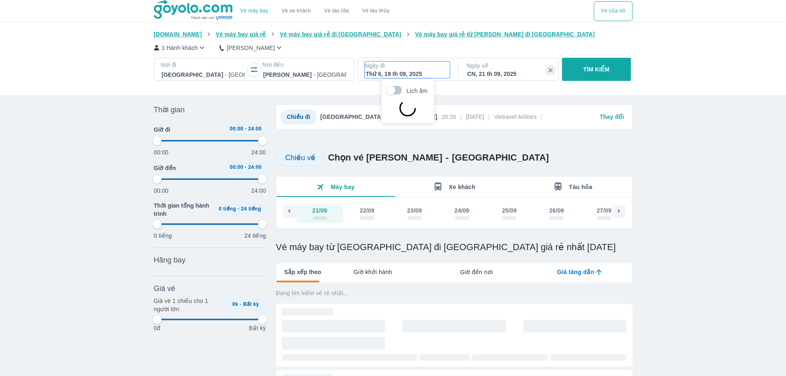
scroll to position [47, 0]
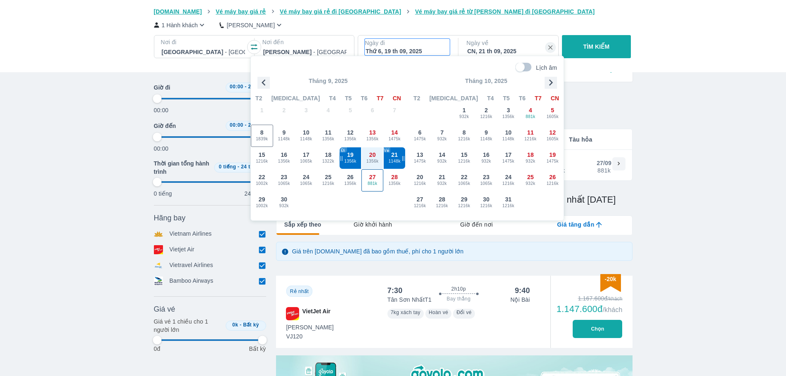
click at [370, 178] on span "27" at bounding box center [372, 177] width 7 height 8
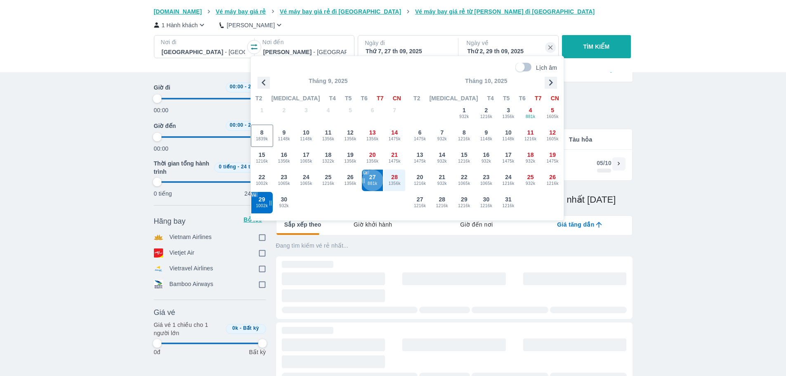
click at [370, 178] on span "27" at bounding box center [372, 177] width 7 height 8
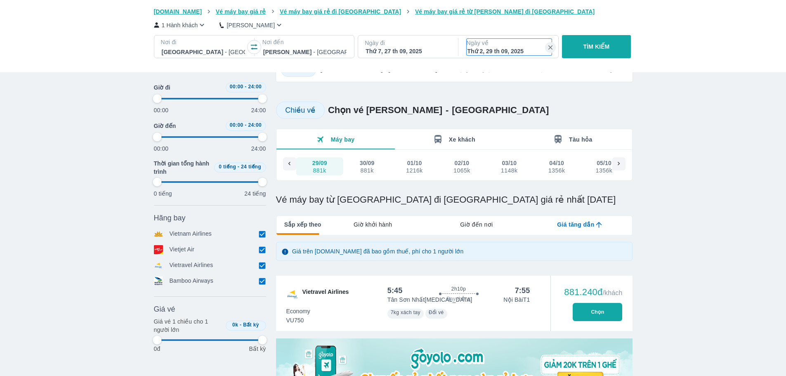
click at [498, 42] on p "Ngày về" at bounding box center [509, 43] width 85 height 8
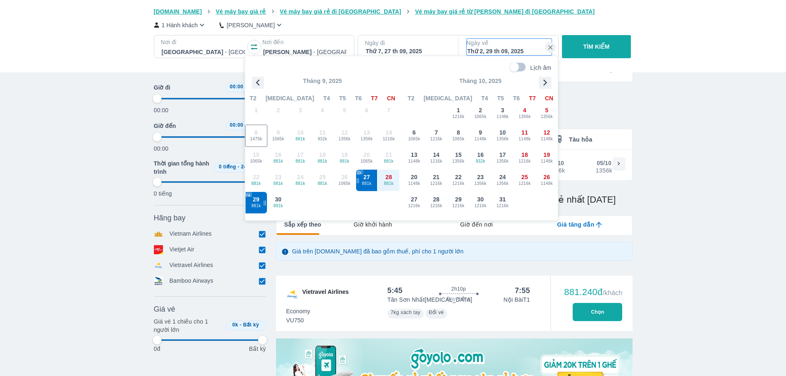
click at [258, 201] on span "29" at bounding box center [256, 199] width 7 height 8
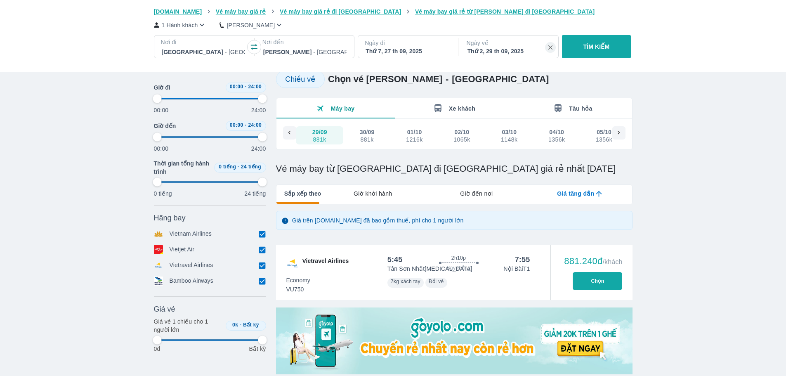
scroll to position [89, 0]
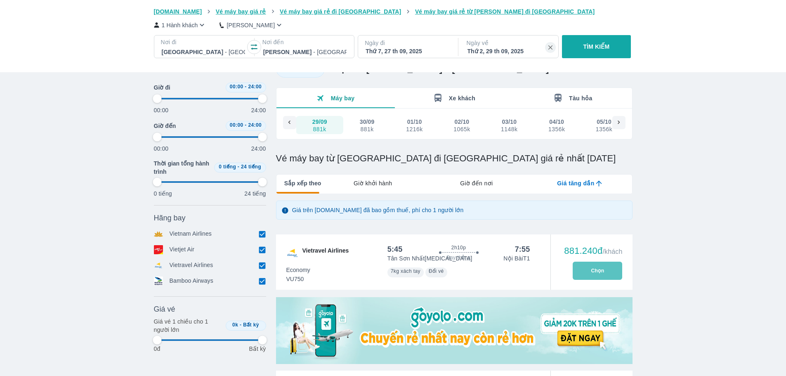
click at [599, 270] on button "Chọn" at bounding box center [598, 271] width 50 height 18
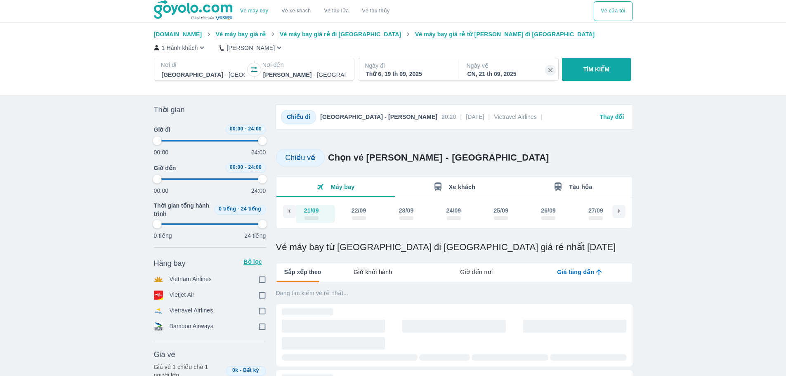
scroll to position [0, 95]
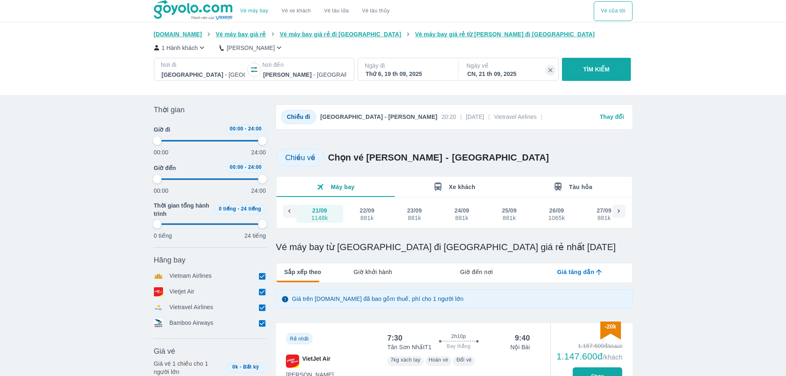
click at [435, 65] on p "Ngày đi" at bounding box center [407, 66] width 85 height 8
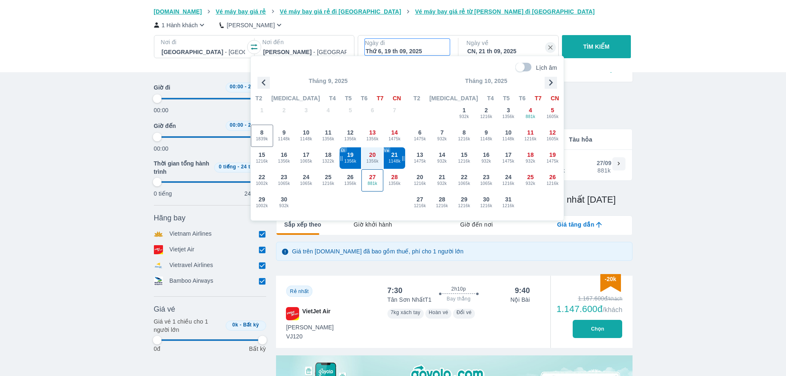
click at [373, 186] on span "881k" at bounding box center [372, 183] width 21 height 7
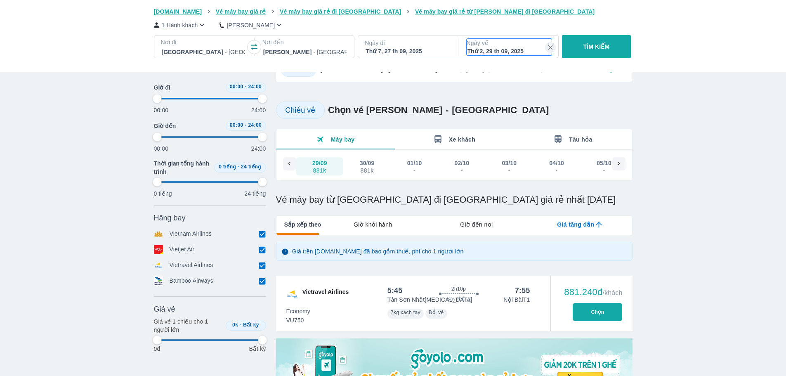
click at [514, 49] on div "Thứ 2, 29 th 09, 2025" at bounding box center [509, 51] width 83 height 8
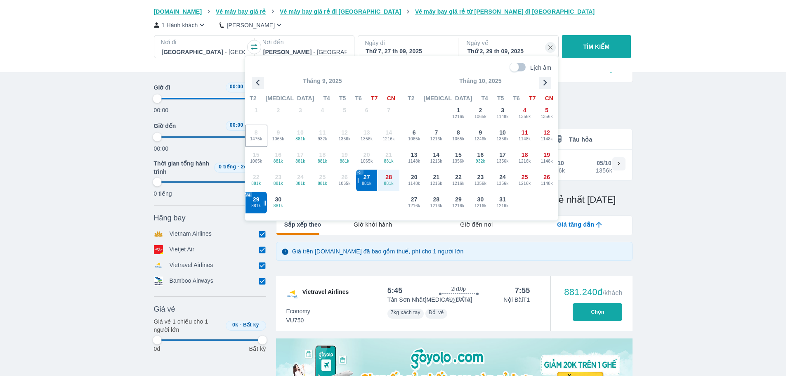
click at [610, 46] on p "TÌM KIẾM" at bounding box center [597, 47] width 26 height 8
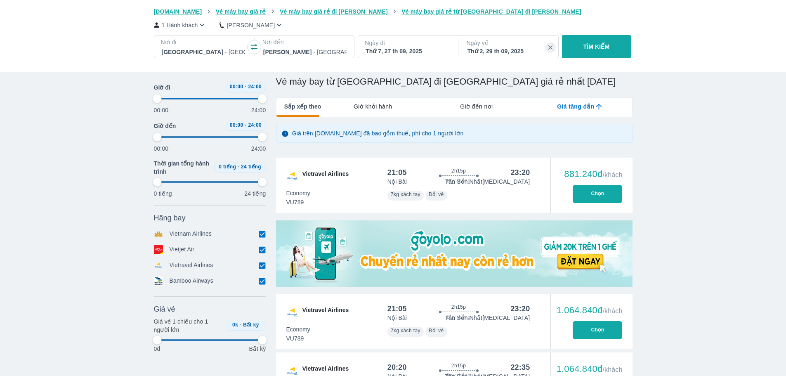
scroll to position [83, 0]
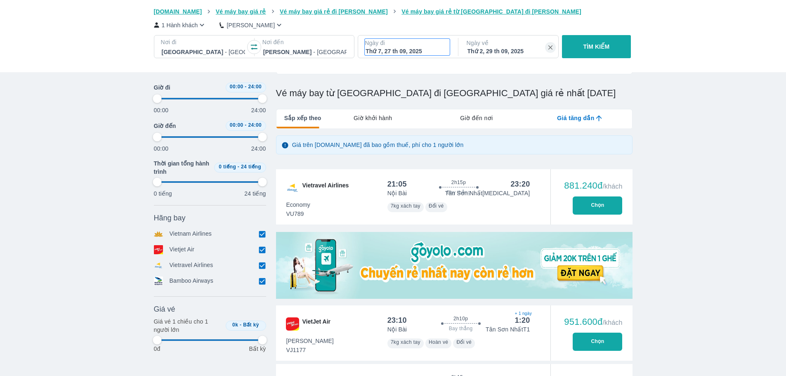
click at [429, 50] on div "Thứ 7, 27 th 09, 2025" at bounding box center [407, 51] width 83 height 8
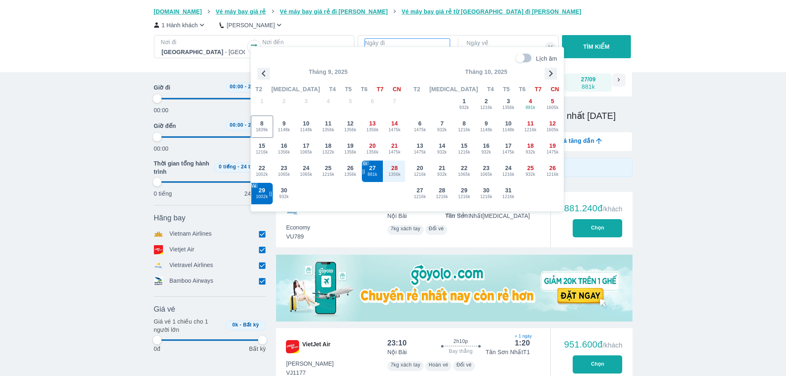
scroll to position [47, 0]
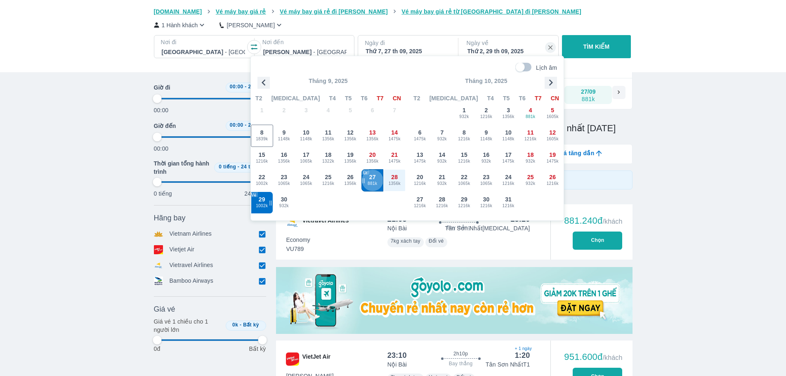
click at [369, 179] on span "27" at bounding box center [372, 177] width 7 height 8
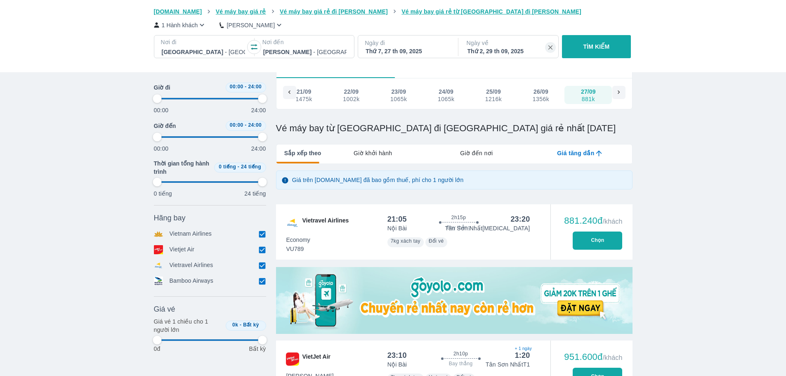
click at [615, 241] on button "Chọn" at bounding box center [598, 241] width 50 height 18
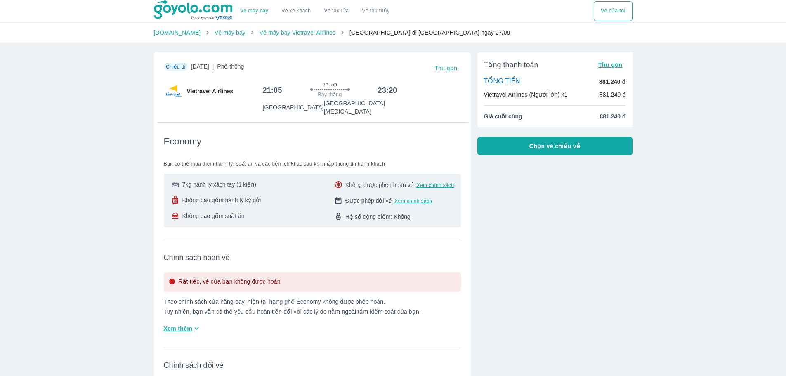
drag, startPoint x: 530, startPoint y: 147, endPoint x: 542, endPoint y: 200, distance: 54.2
click at [542, 200] on div "Tổng thanh toán Thu gọn TỔNG TIỀN 881.240 đ Vietravel Airlines (Người lớn) x1 8…" at bounding box center [552, 260] width 162 height 429
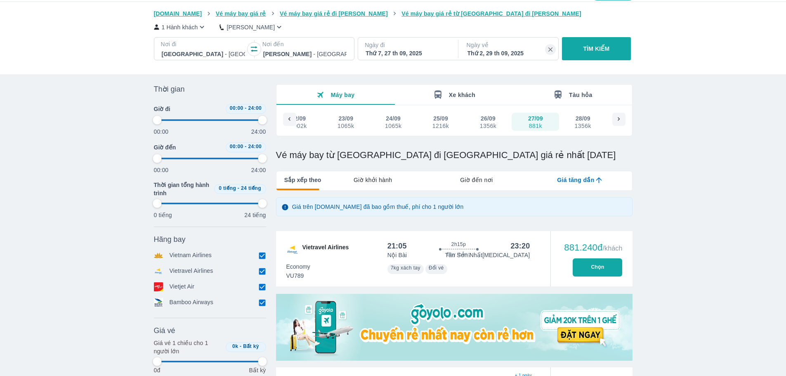
scroll to position [41, 0]
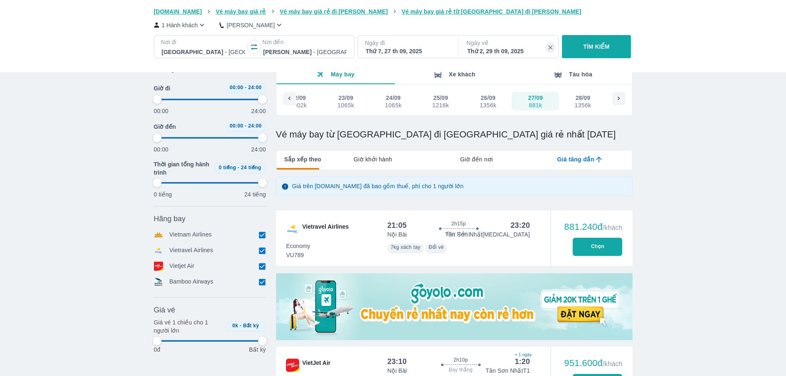
click at [403, 44] on p "Ngày đi" at bounding box center [407, 43] width 85 height 8
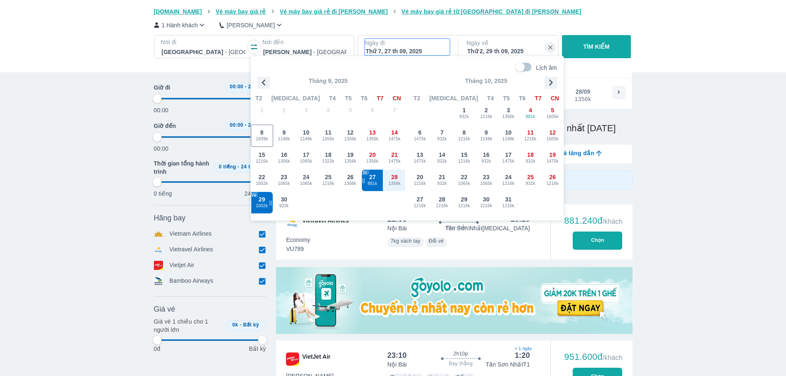
click at [403, 44] on p "Ngày đi" at bounding box center [407, 43] width 85 height 8
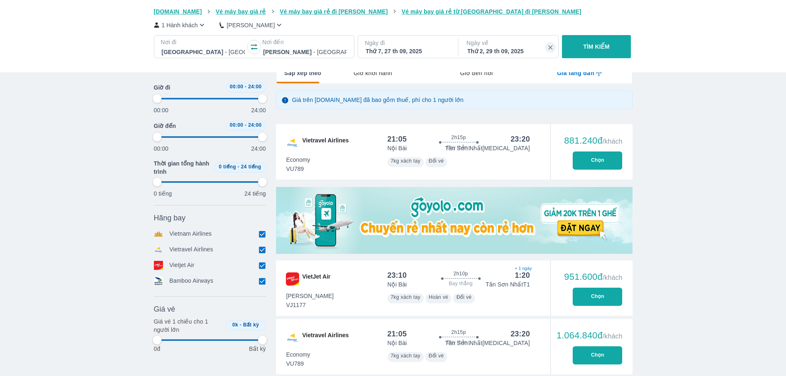
scroll to position [130, 0]
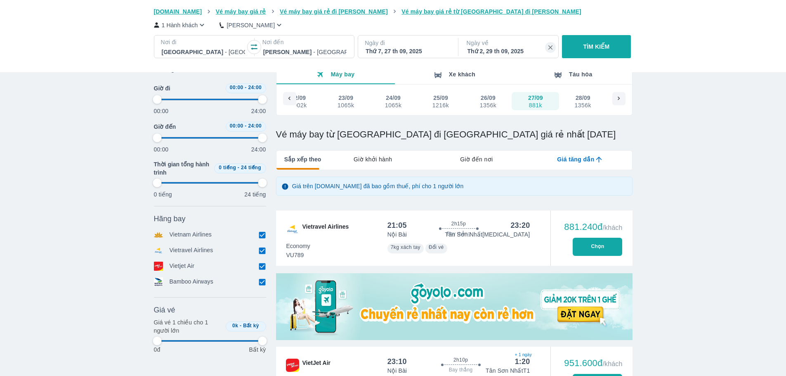
click at [418, 50] on div "Thứ 7, 27 th 09, 2025" at bounding box center [407, 51] width 83 height 8
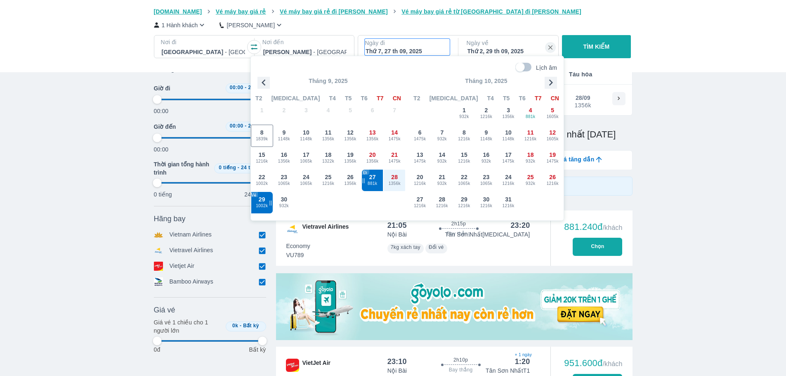
scroll to position [47, 0]
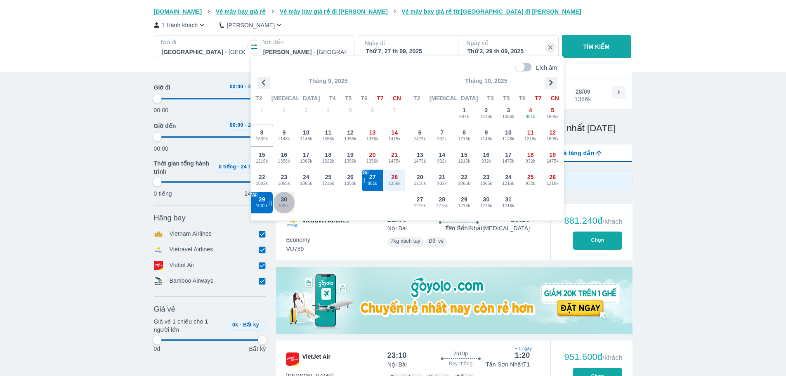
click at [284, 203] on span "932k" at bounding box center [284, 206] width 21 height 7
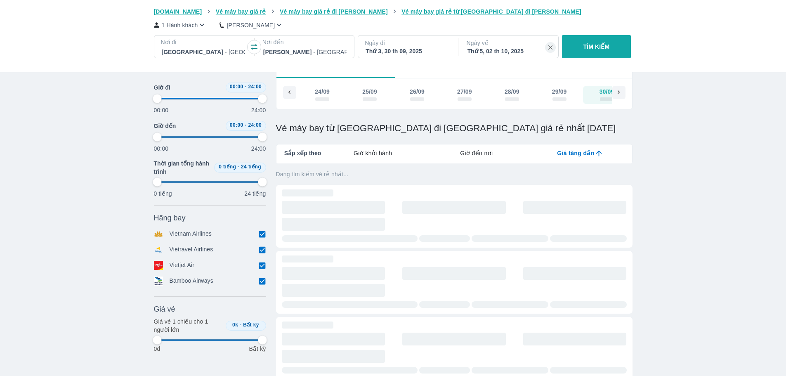
scroll to position [0, 774]
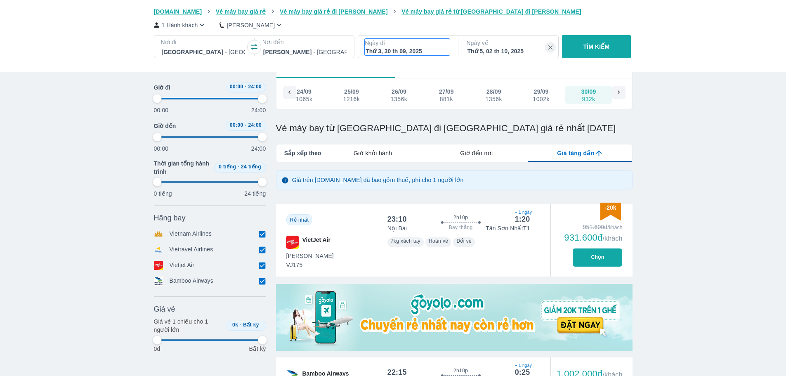
click at [414, 43] on p "Ngày đi" at bounding box center [407, 43] width 85 height 8
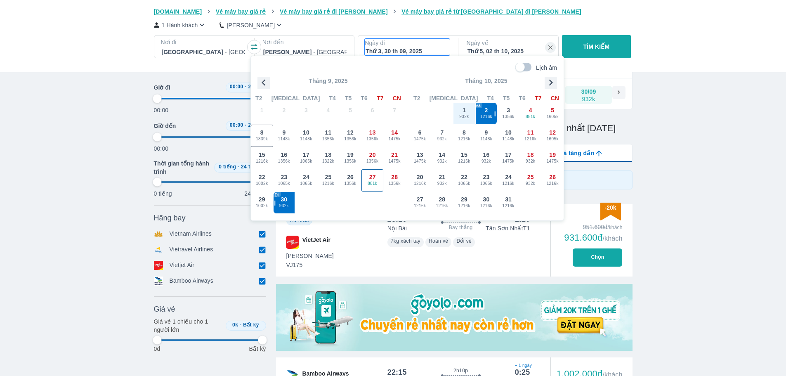
click at [373, 179] on span "27" at bounding box center [372, 177] width 7 height 8
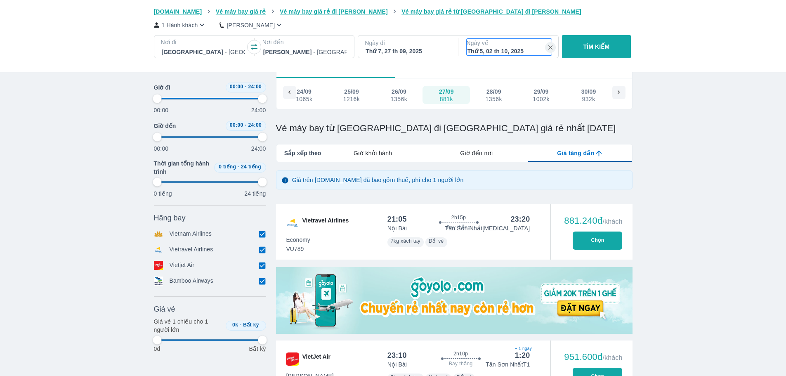
click at [516, 50] on div "Thứ 5, 02 th 10, 2025" at bounding box center [509, 51] width 83 height 8
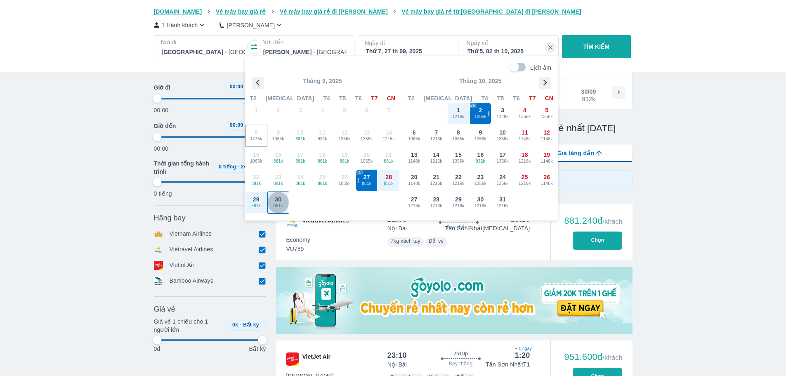
click at [283, 201] on div "30 881k" at bounding box center [278, 202] width 21 height 21
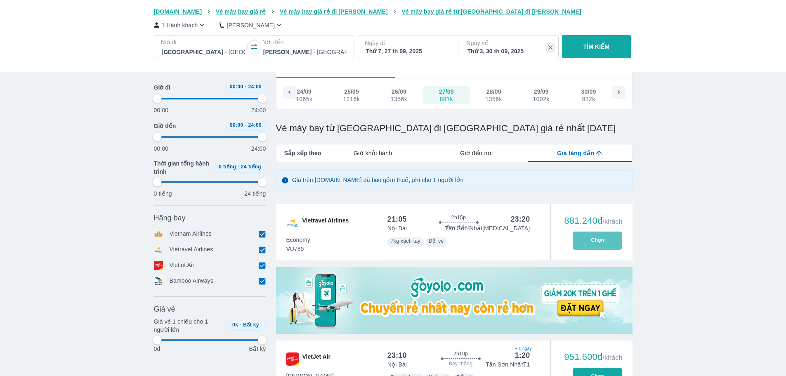
click at [595, 245] on button "Chọn" at bounding box center [598, 241] width 50 height 18
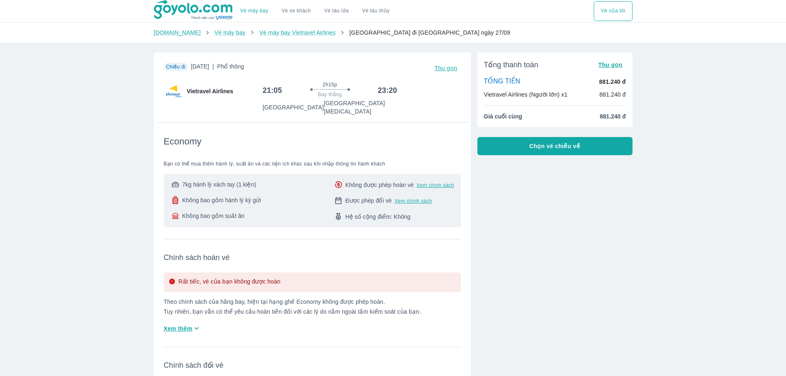
click at [528, 152] on button "Chọn vé chiều về" at bounding box center [555, 146] width 155 height 18
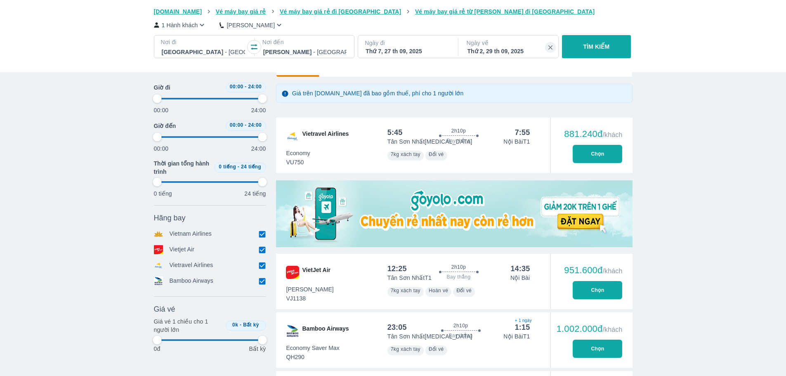
scroll to position [206, 0]
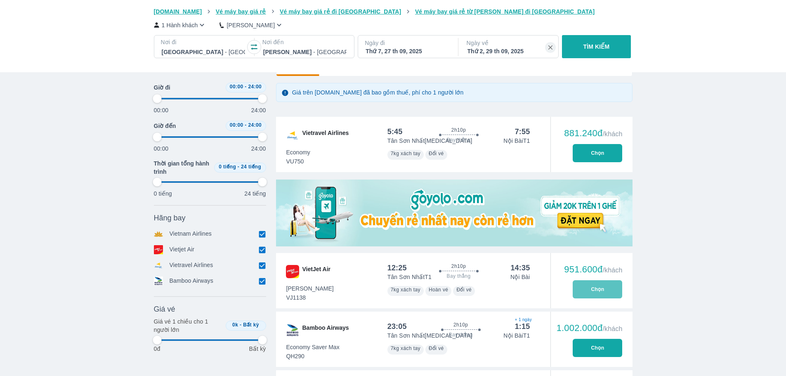
click at [600, 293] on button "Chọn" at bounding box center [598, 289] width 50 height 18
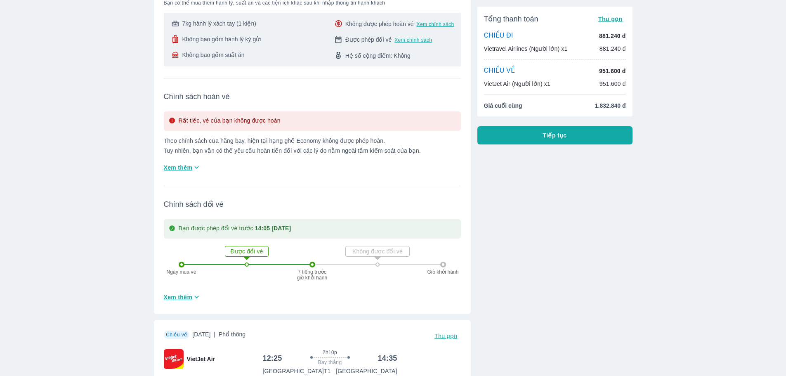
scroll to position [165, 0]
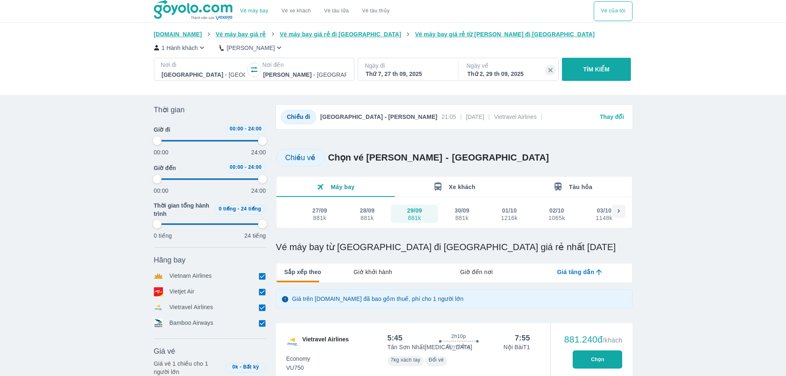
click at [399, 79] on div "Nơi đi [GEOGRAPHIC_DATA] - [GEOGRAPHIC_DATA] đến [GEOGRAPHIC_DATA] Ngày đi Thứ …" at bounding box center [395, 71] width 482 height 26
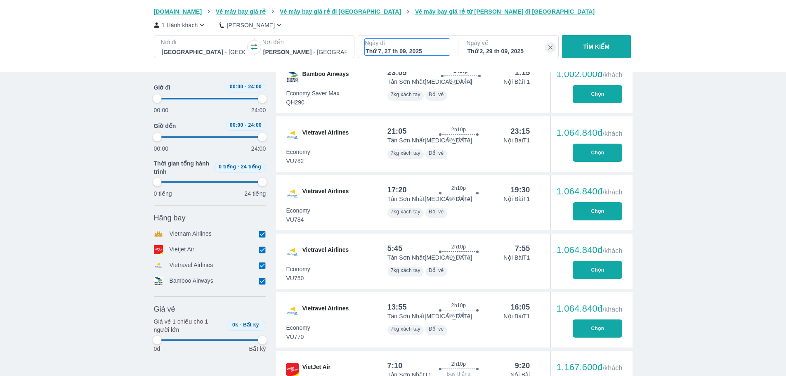
click at [412, 51] on div "Thứ 7, 27 th 09, 2025" at bounding box center [407, 51] width 83 height 8
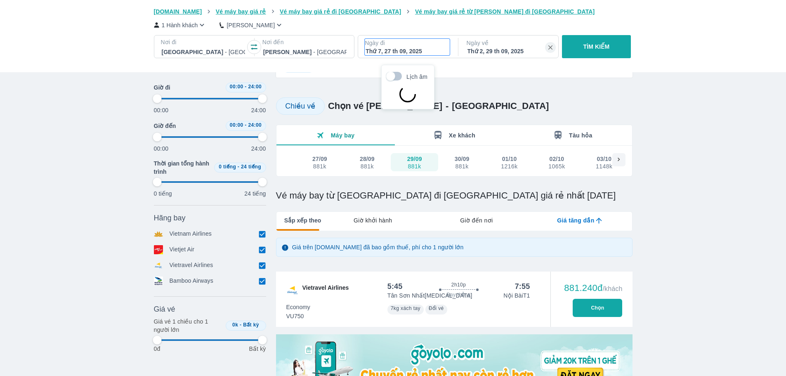
scroll to position [47, 0]
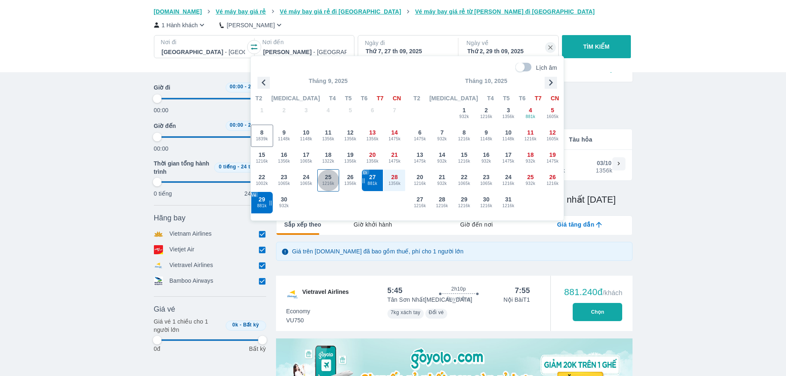
click at [334, 181] on span "1216k" at bounding box center [328, 183] width 21 height 7
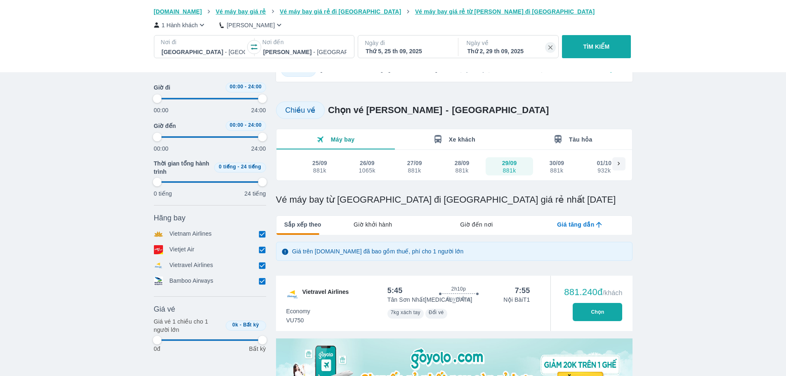
click at [516, 47] on p "Ngày về" at bounding box center [509, 43] width 85 height 8
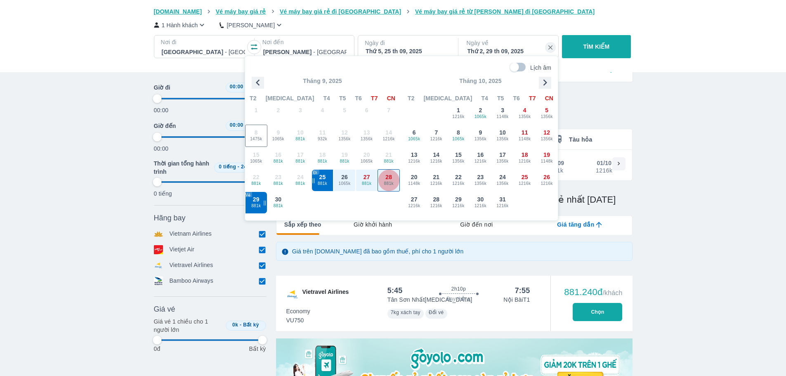
click at [390, 183] on span "881k" at bounding box center [388, 183] width 21 height 7
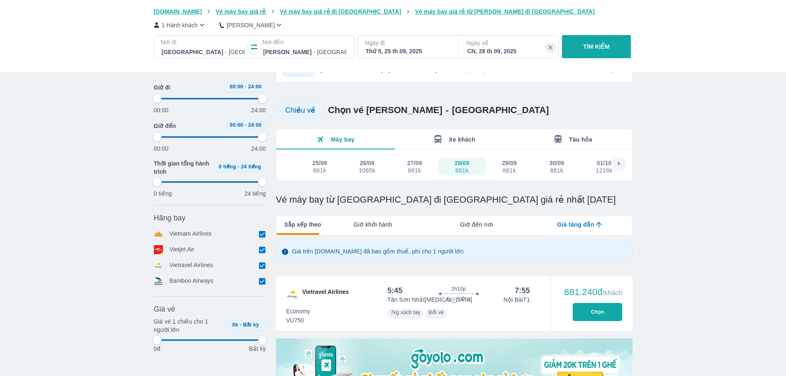
click at [514, 49] on div "CN, 28 th 09, 2025" at bounding box center [509, 51] width 83 height 8
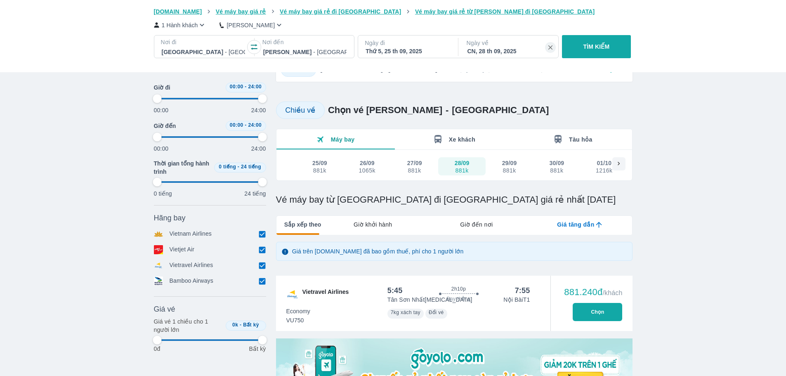
click at [586, 46] on p "TÌM KIẾM" at bounding box center [597, 47] width 26 height 8
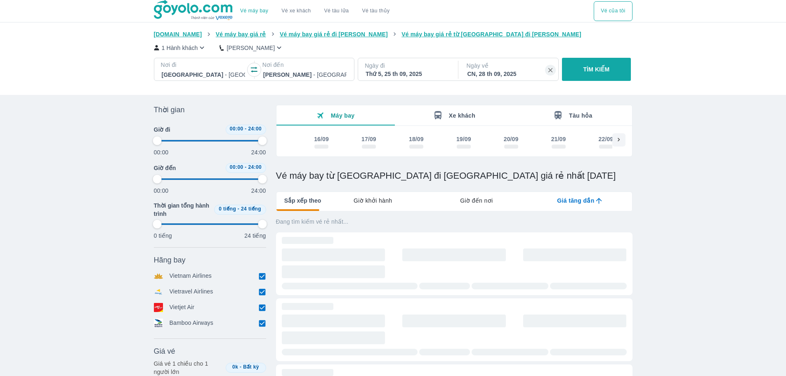
scroll to position [0, 537]
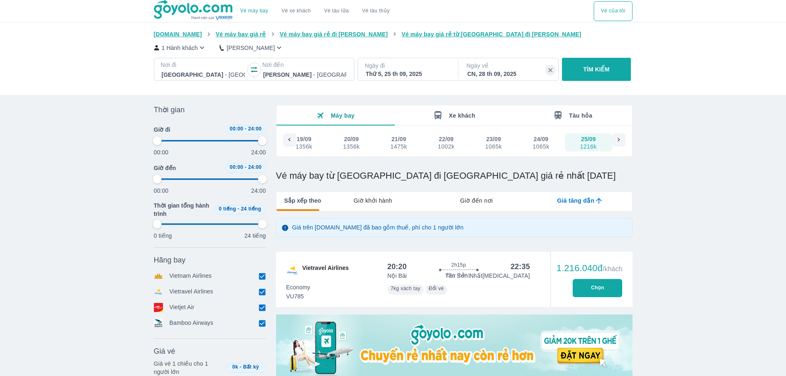
click at [586, 291] on button "Chọn" at bounding box center [598, 288] width 50 height 18
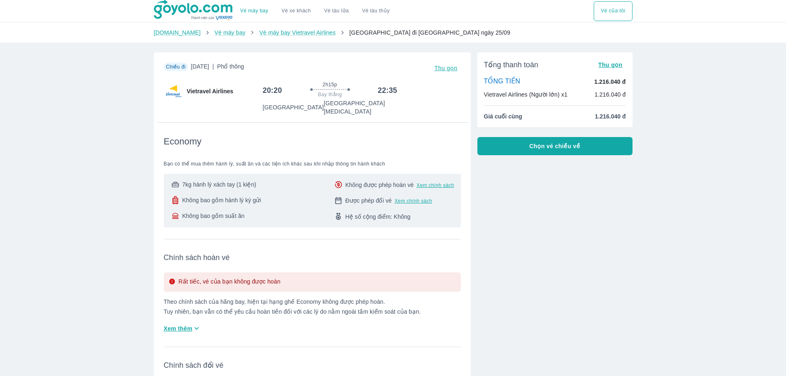
drag, startPoint x: 541, startPoint y: 147, endPoint x: 558, endPoint y: 196, distance: 52.6
click at [558, 196] on div "Tổng thanh toán Thu gọn TỔNG TIỀN 1.216.040 đ Vietravel Airlines (Người lớn) x1…" at bounding box center [552, 260] width 162 height 429
click at [559, 152] on button "Chọn vé chiều về" at bounding box center [555, 146] width 155 height 18
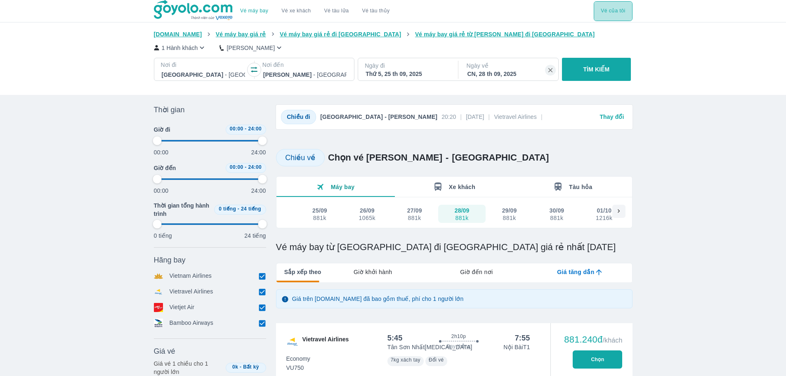
click at [613, 19] on button "Vé của tôi" at bounding box center [613, 11] width 38 height 20
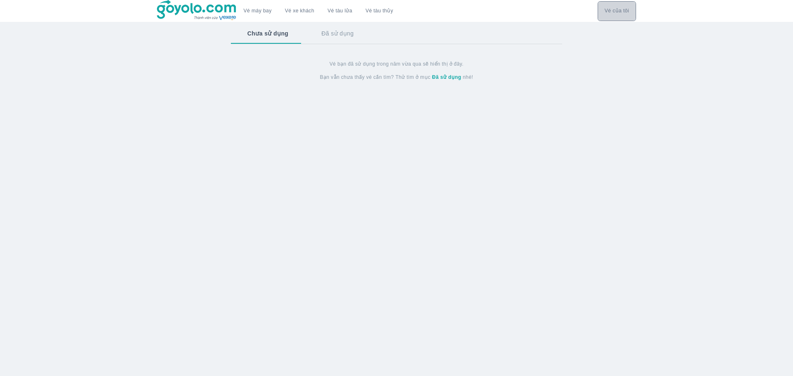
click at [612, 12] on button "Vé của tôi" at bounding box center [616, 11] width 38 height 20
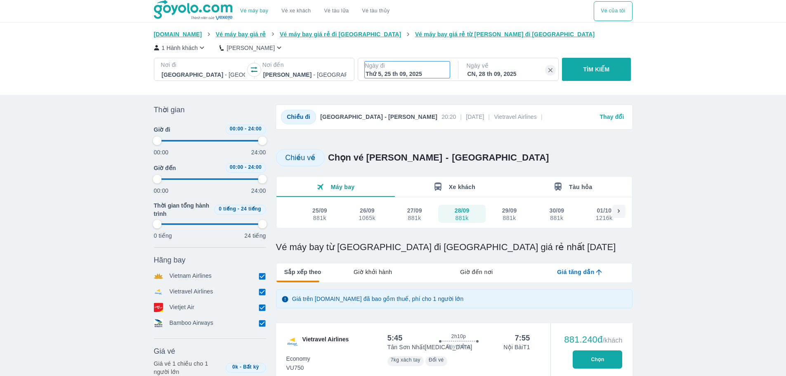
click at [438, 75] on div "Thứ 5, 25 th 09, 2025" at bounding box center [407, 74] width 83 height 8
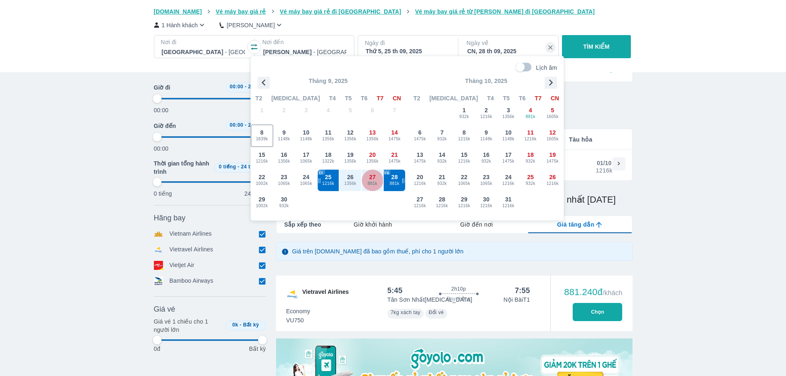
click at [368, 175] on div "27 881k" at bounding box center [372, 180] width 21 height 21
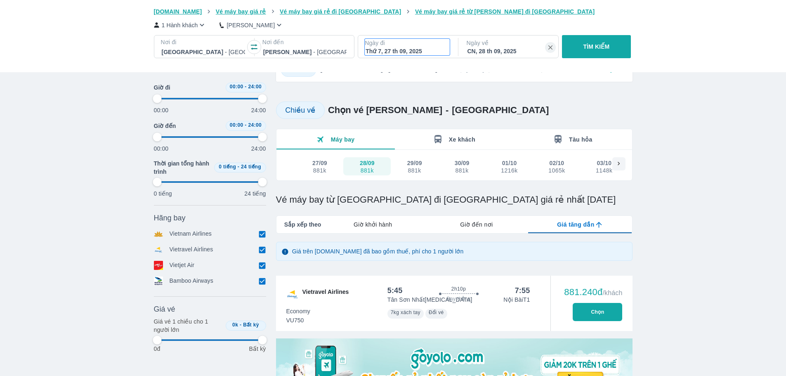
click at [414, 45] on p "Ngày đi" at bounding box center [407, 43] width 85 height 8
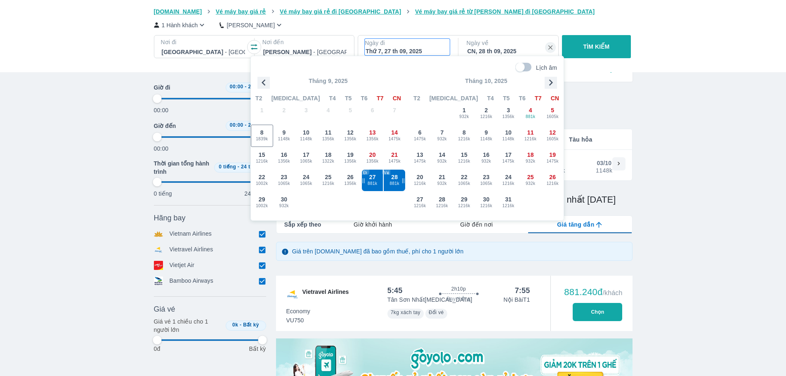
click at [502, 47] on p "Ngày về" at bounding box center [509, 43] width 85 height 8
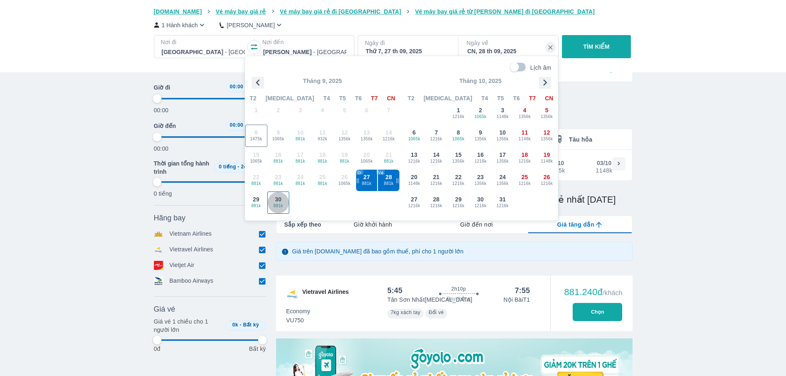
click at [281, 201] on span "30" at bounding box center [278, 199] width 7 height 8
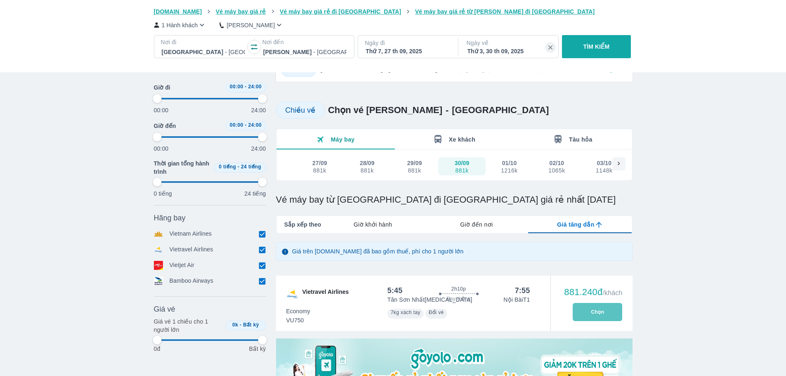
click at [601, 317] on button "Chọn" at bounding box center [598, 312] width 50 height 18
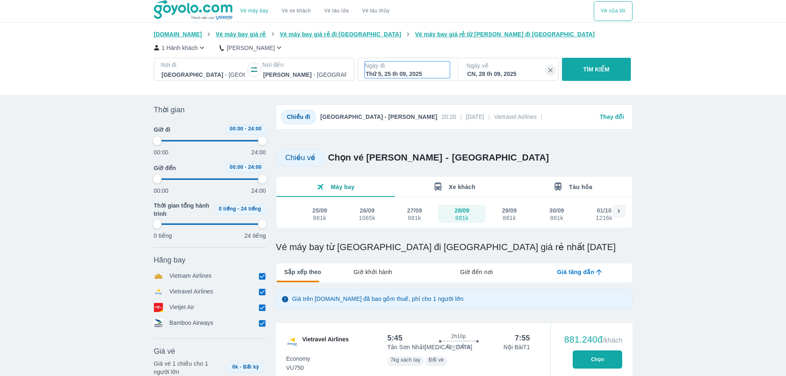
click at [440, 74] on div "Thứ 5, 25 th 09, 2025" at bounding box center [407, 74] width 83 height 8
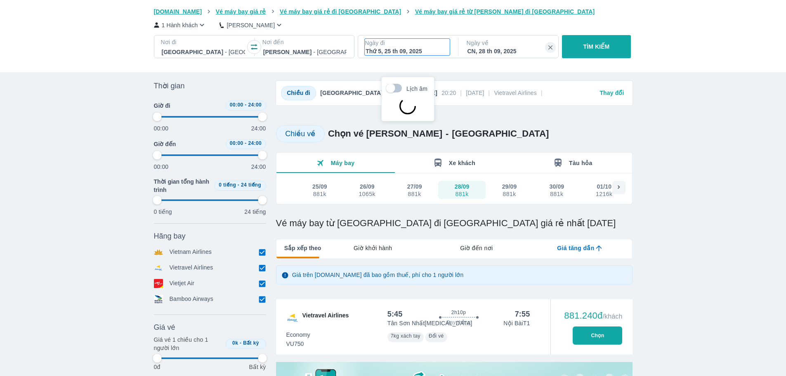
scroll to position [47, 0]
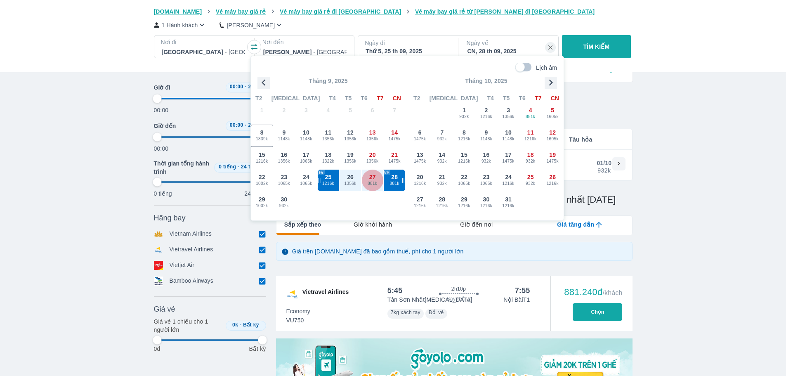
click at [380, 181] on span "881k" at bounding box center [372, 183] width 21 height 7
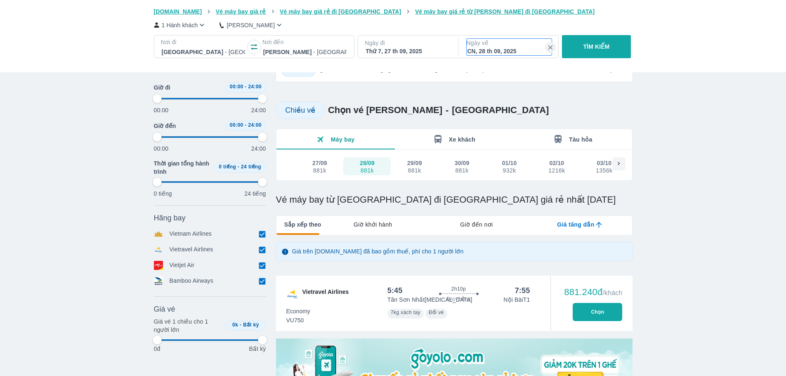
click at [515, 45] on p "Ngày về" at bounding box center [509, 43] width 85 height 8
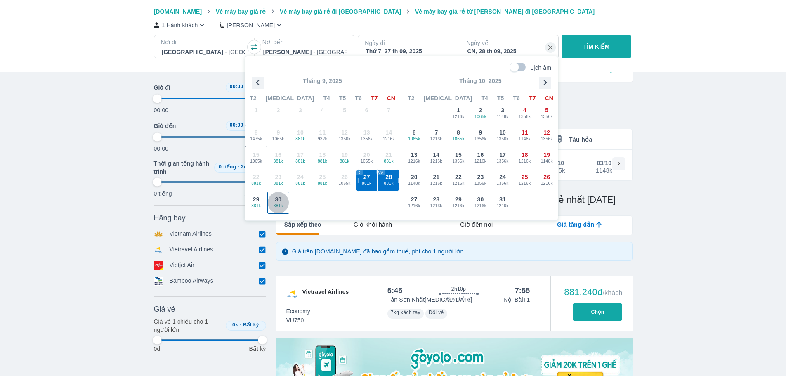
click at [283, 206] on span "881k" at bounding box center [278, 206] width 21 height 7
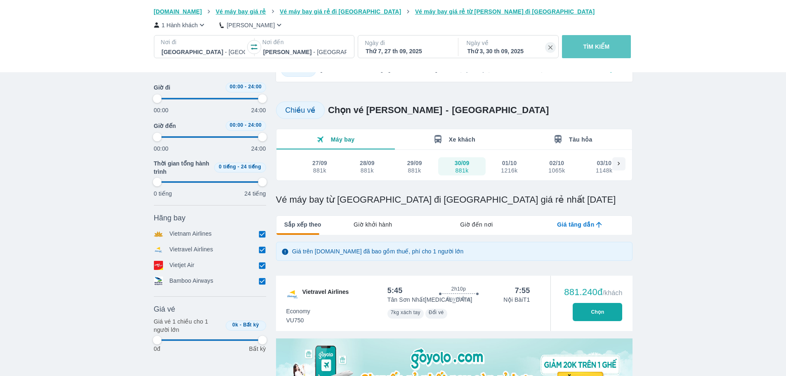
click at [589, 55] on button "TÌM KIẾM" at bounding box center [596, 46] width 69 height 23
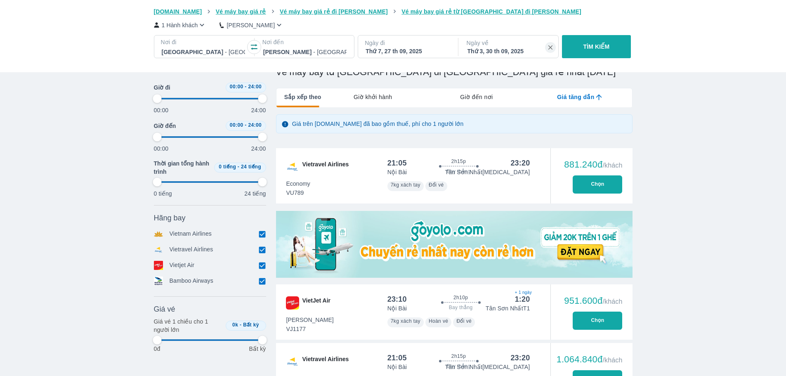
scroll to position [124, 0]
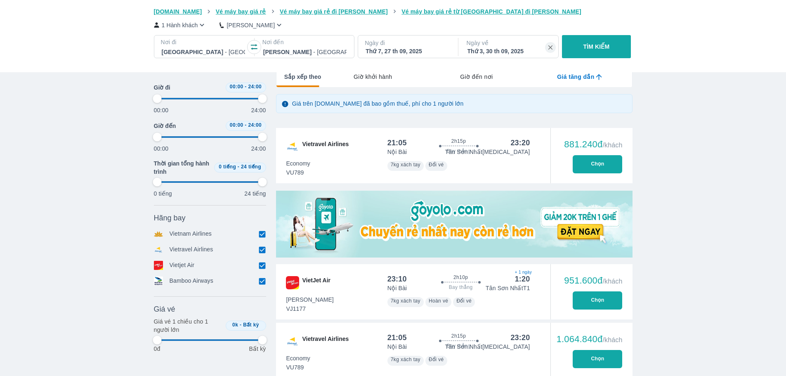
click at [596, 165] on button "Chọn" at bounding box center [598, 164] width 50 height 18
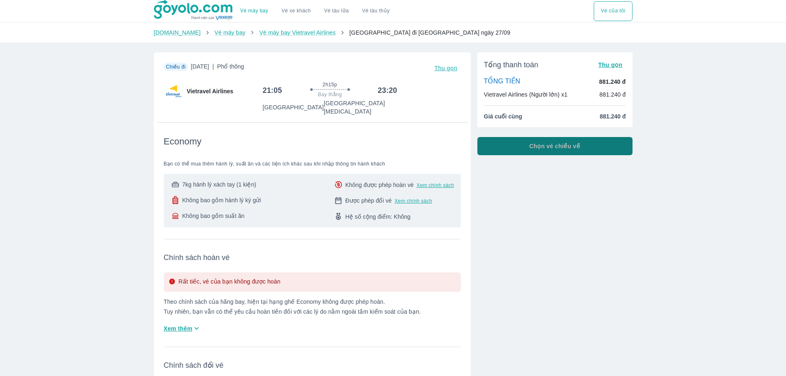
click at [558, 149] on span "Chọn vé chiều về" at bounding box center [555, 146] width 51 height 8
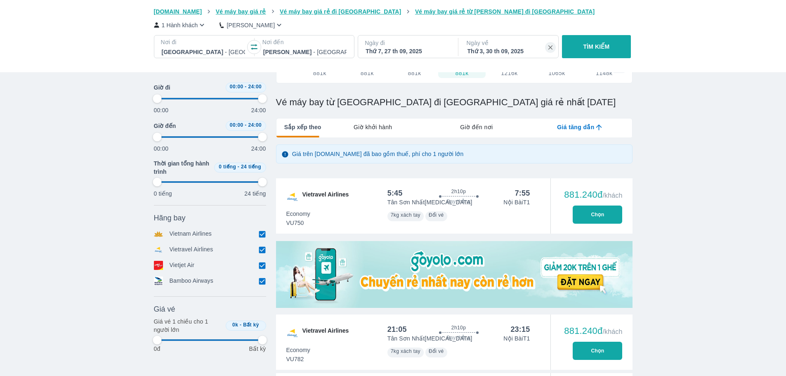
scroll to position [165, 0]
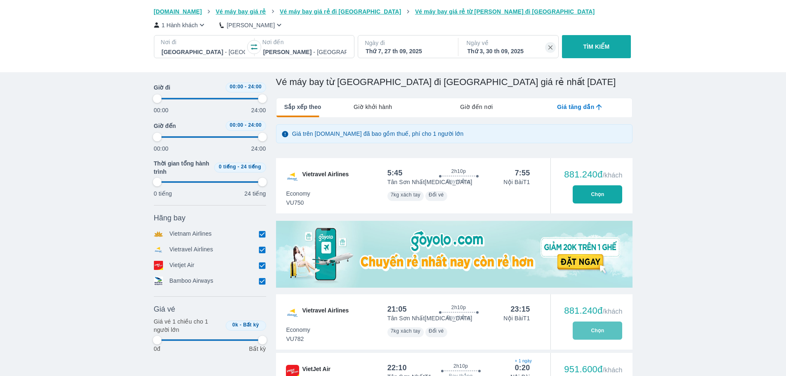
click at [594, 332] on button "Chọn" at bounding box center [598, 331] width 50 height 18
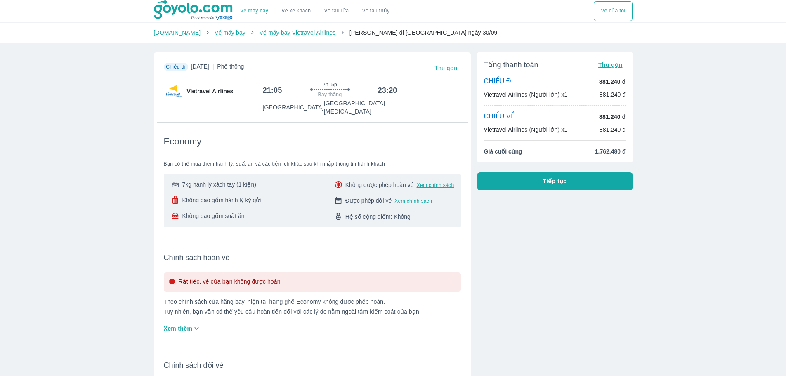
click at [545, 184] on span "Tiếp tục" at bounding box center [555, 181] width 24 height 8
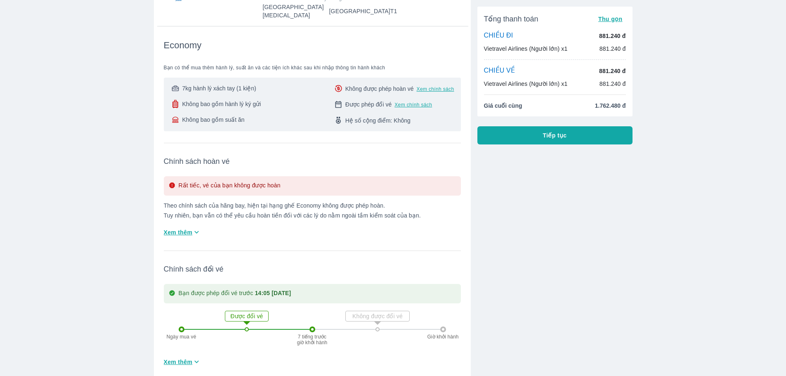
scroll to position [537, 0]
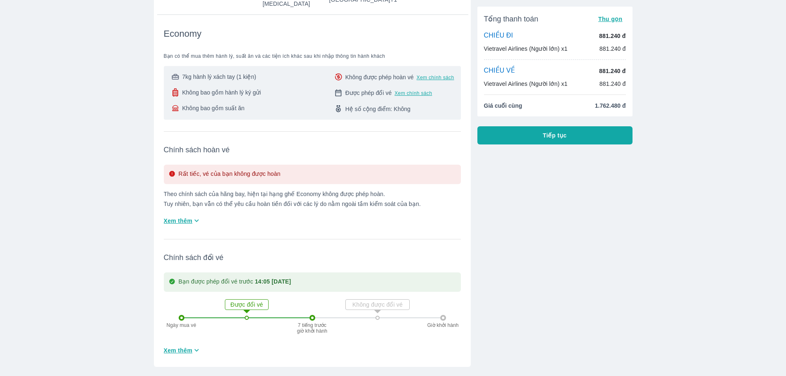
click at [183, 217] on span "Xem thêm" at bounding box center [178, 221] width 29 height 8
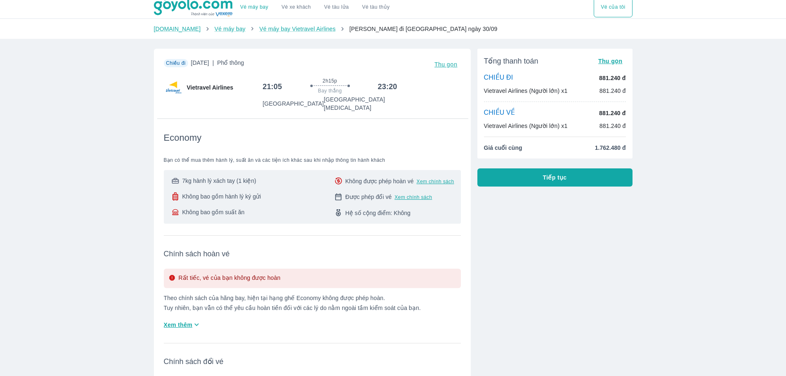
scroll to position [0, 0]
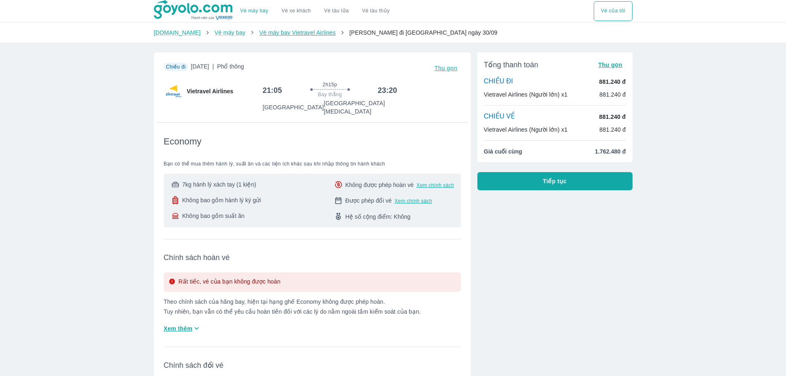
click at [293, 34] on link "Vé máy bay Vietravel Airlines" at bounding box center [297, 32] width 76 height 7
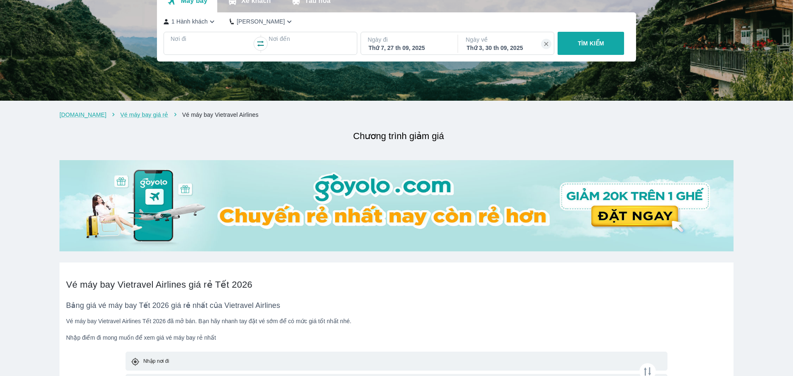
scroll to position [83, 0]
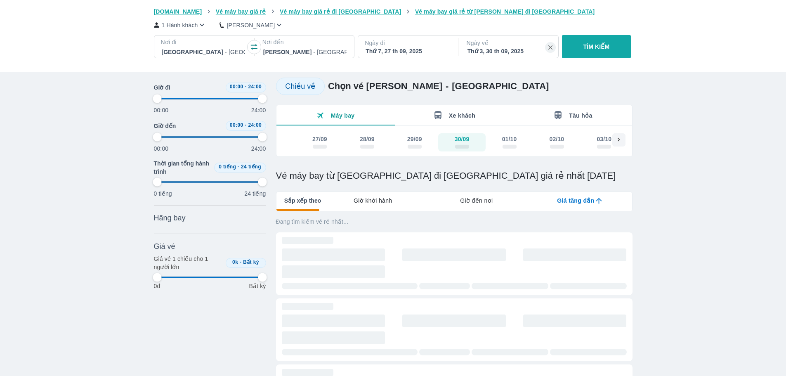
scroll to position [12, 0]
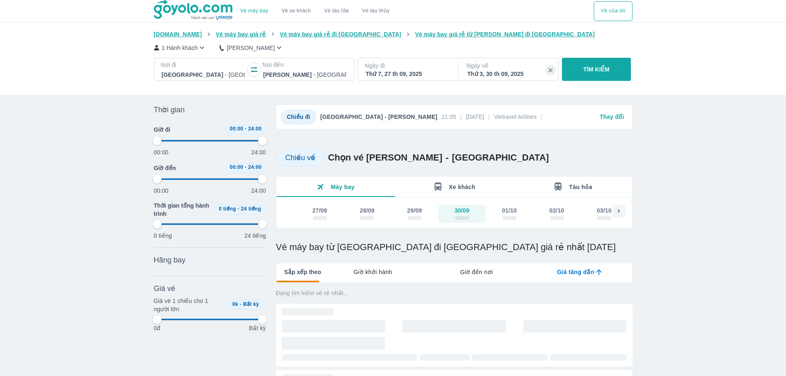
type input "97.9166666666667"
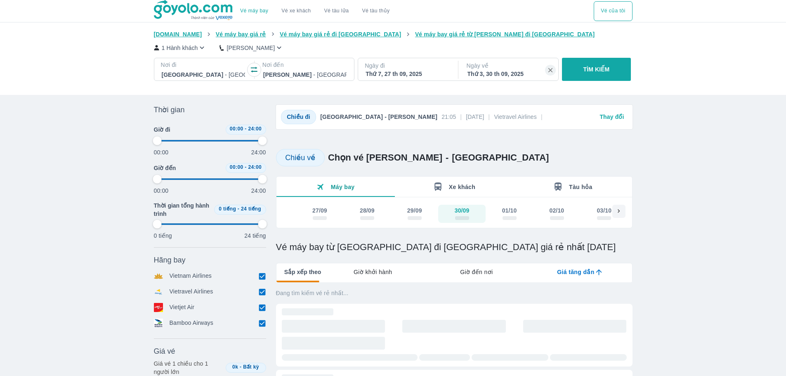
type input "97.9166666666667"
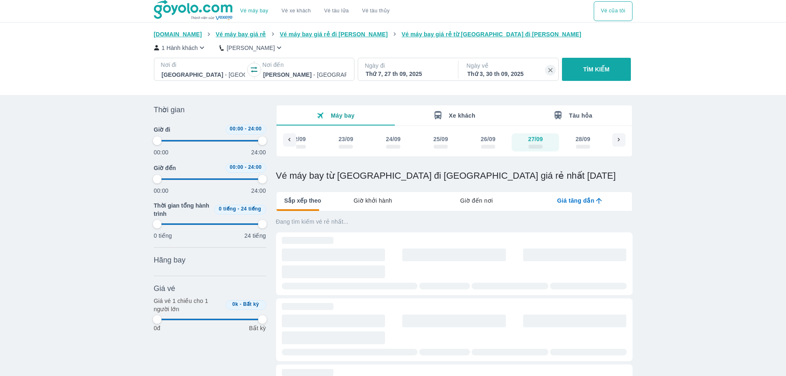
type input "97.9166666666667"
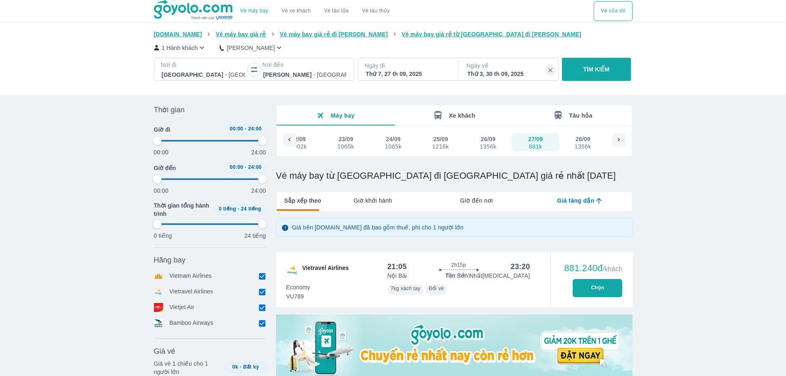
type input "97.9166666666667"
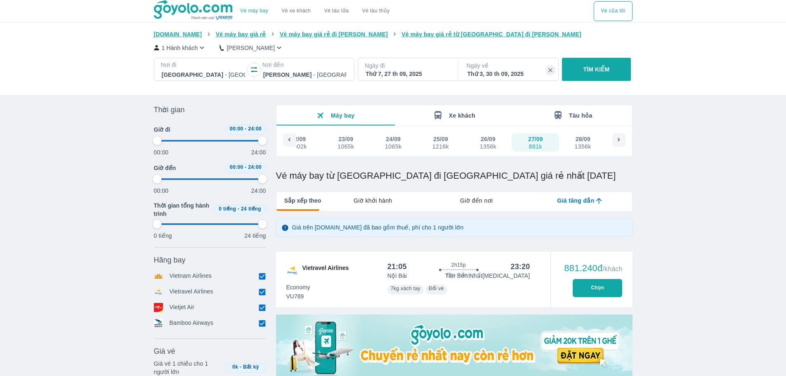
type input "97.9166666666667"
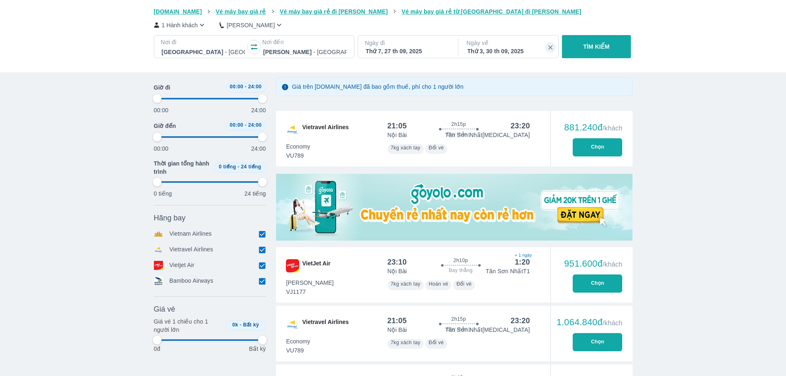
scroll to position [129, 0]
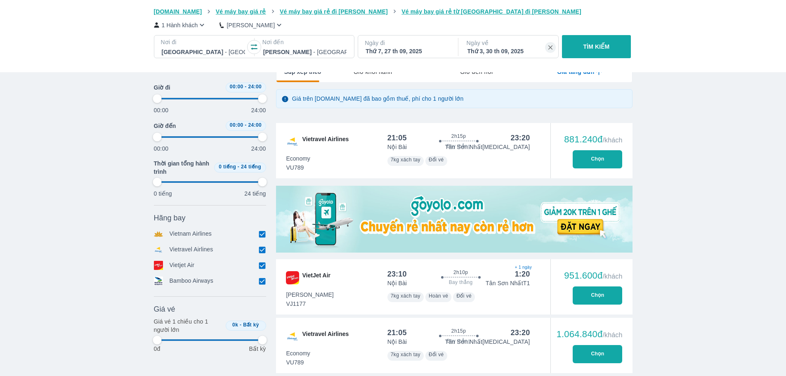
type input "97.9166666666667"
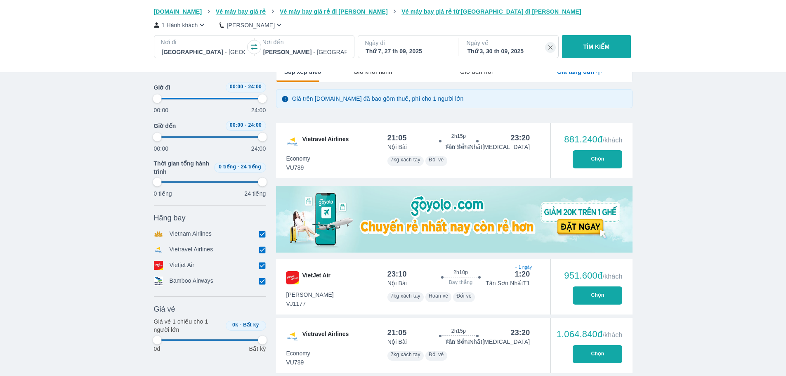
type input "97.9166666666667"
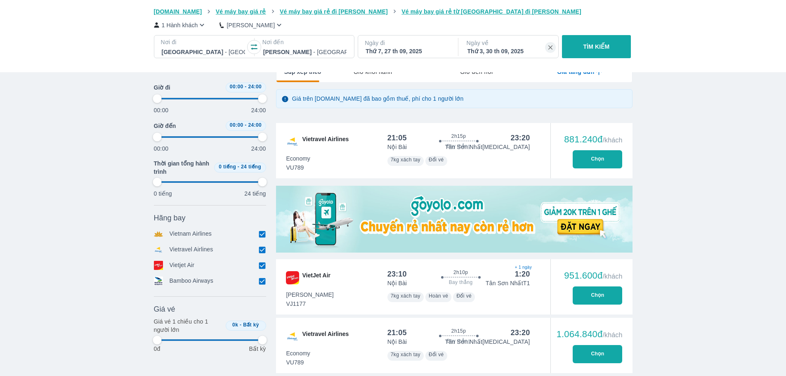
type input "97.9166666666667"
click at [317, 98] on p "Giá trên [DOMAIN_NAME] đã bao gồm thuế, phí cho 1 người lớn" at bounding box center [378, 99] width 172 height 8
click at [386, 99] on p "Giá trên [DOMAIN_NAME] đã bao gồm thuế, phí cho 1 người lớn" at bounding box center [378, 99] width 172 height 8
type input "97.9166666666667"
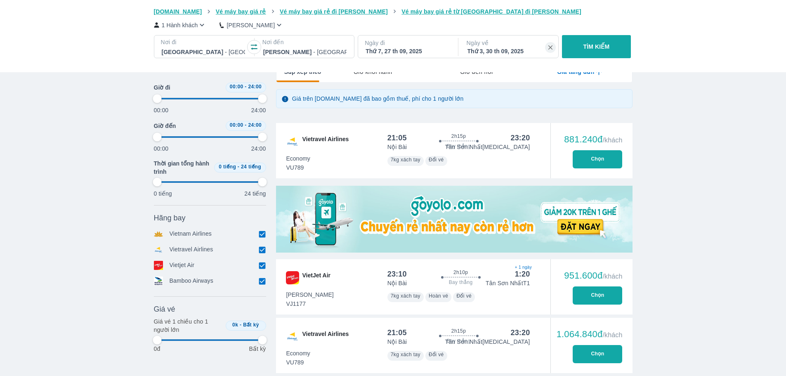
type input "97.9166666666667"
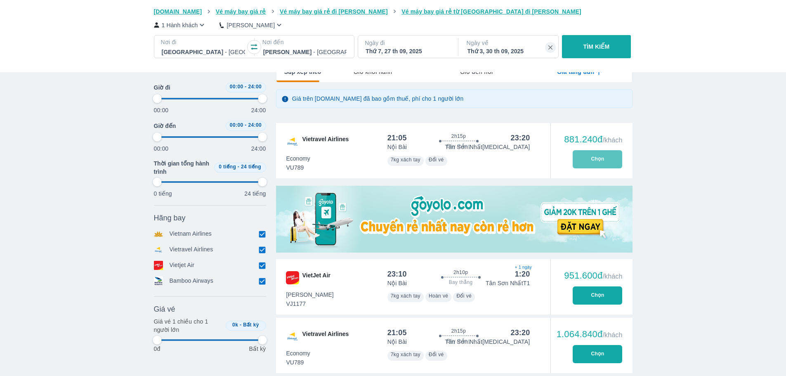
click at [595, 161] on button "Chọn" at bounding box center [598, 159] width 50 height 18
type input "97.9166666666667"
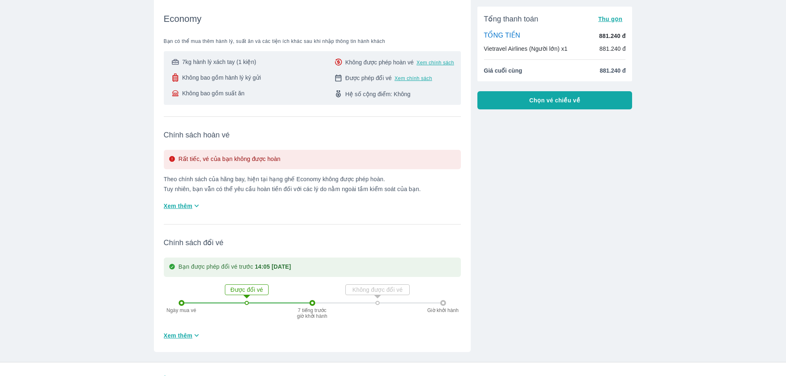
scroll to position [124, 0]
